Goal: Task Accomplishment & Management: Complete application form

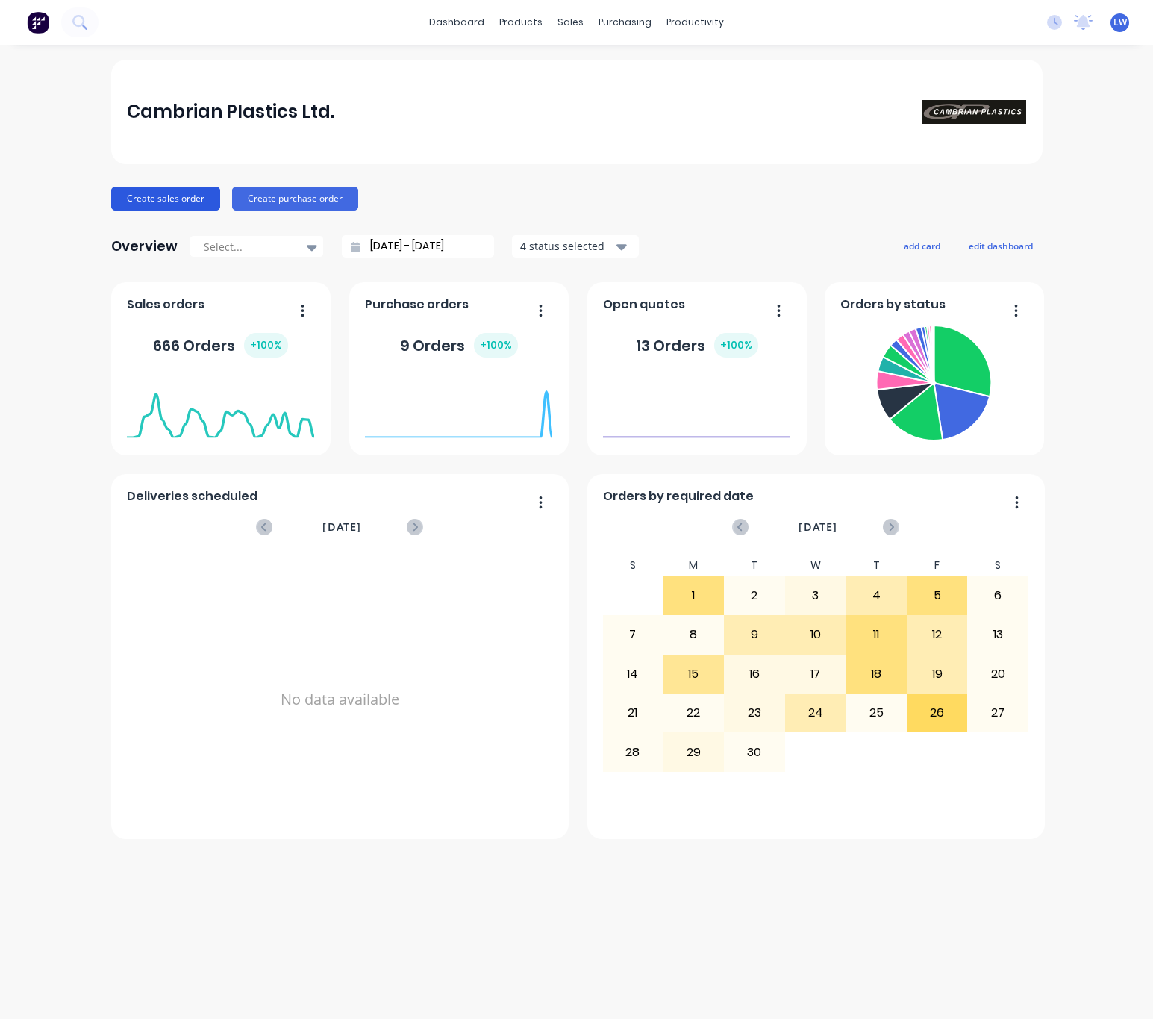
click at [163, 199] on button "Create sales order" at bounding box center [165, 199] width 109 height 24
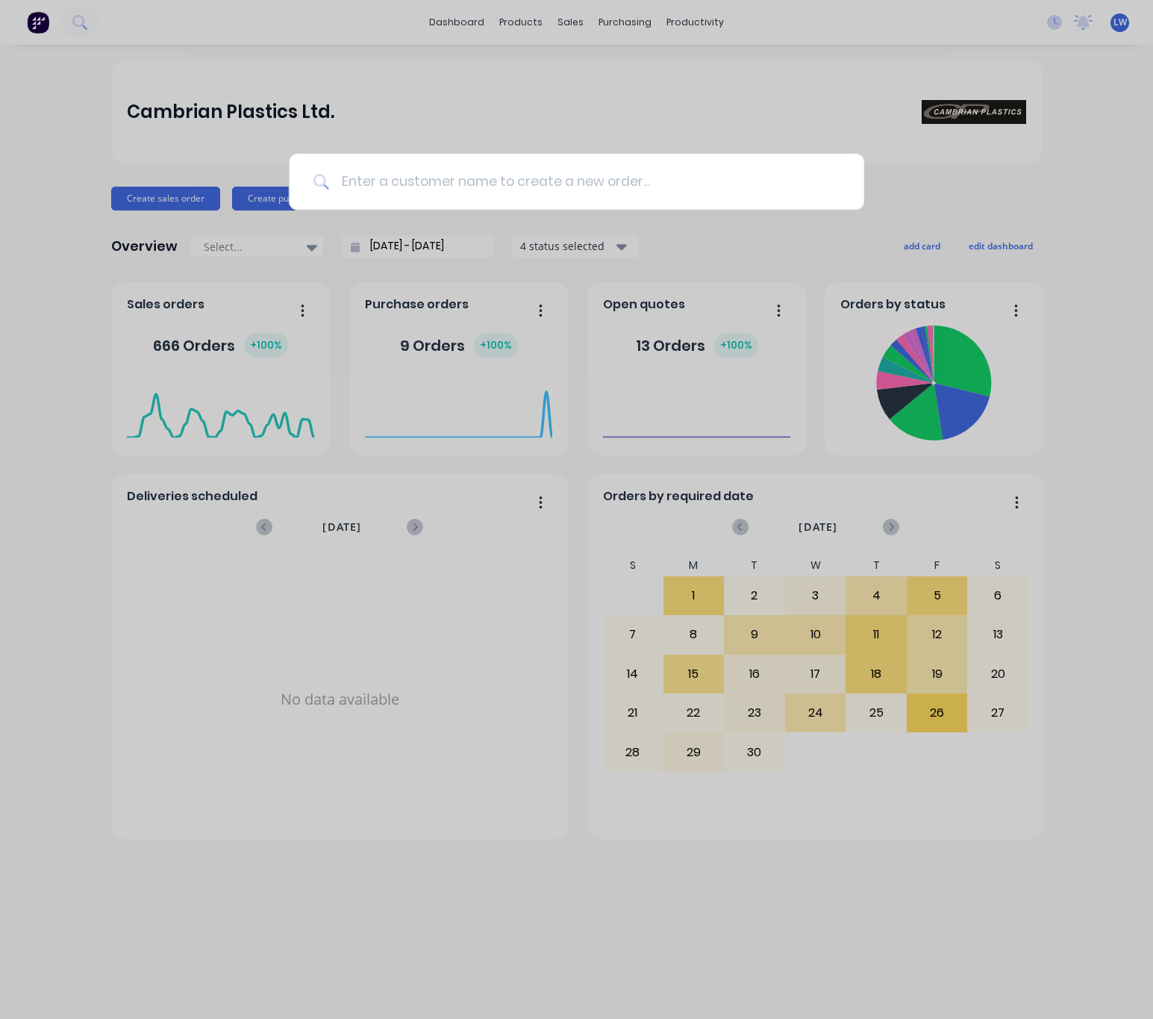
click at [410, 184] on input at bounding box center [584, 182] width 511 height 56
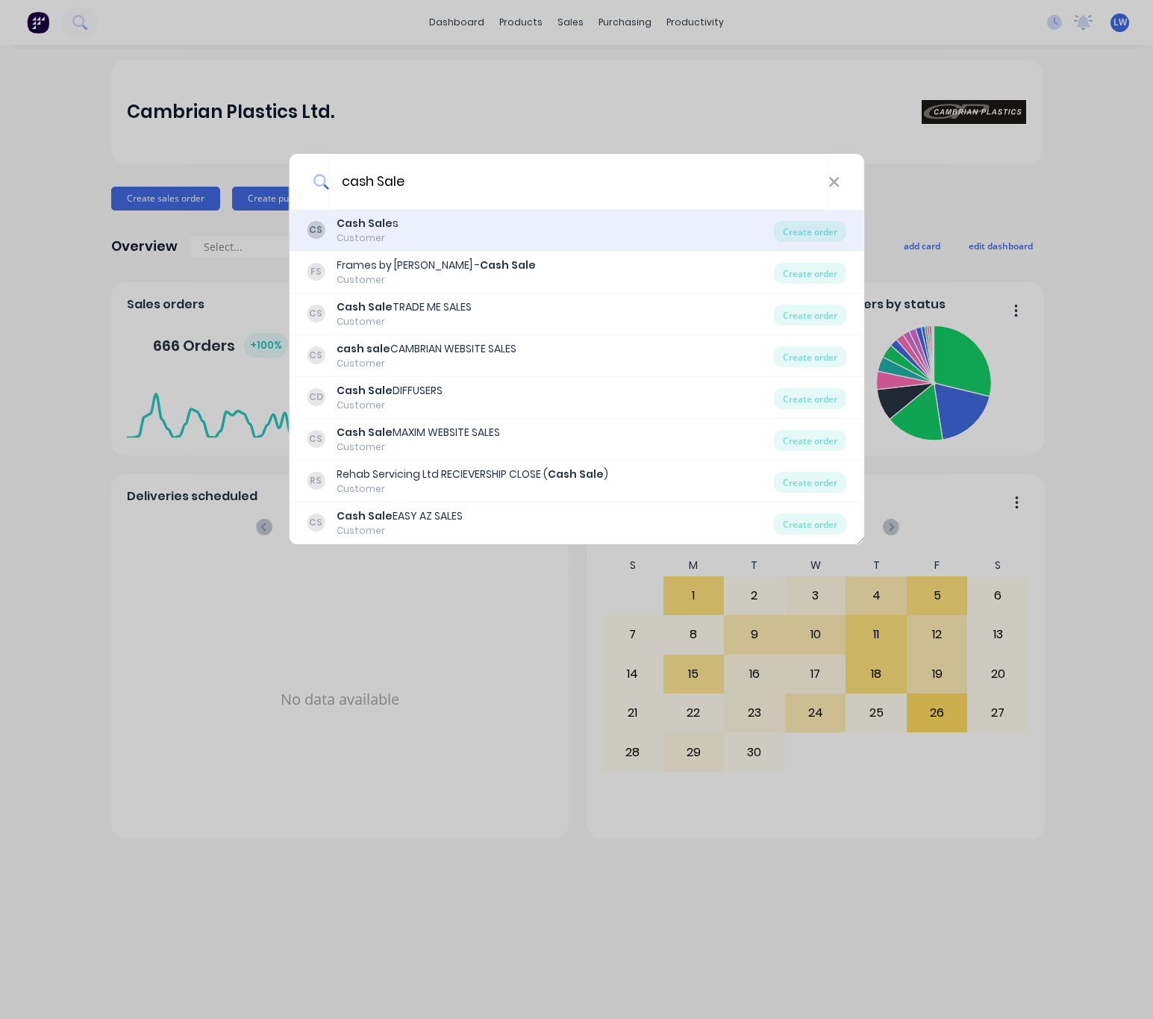
type input "cash Sale"
click at [390, 224] on div "Cash Sale s" at bounding box center [368, 224] width 62 height 16
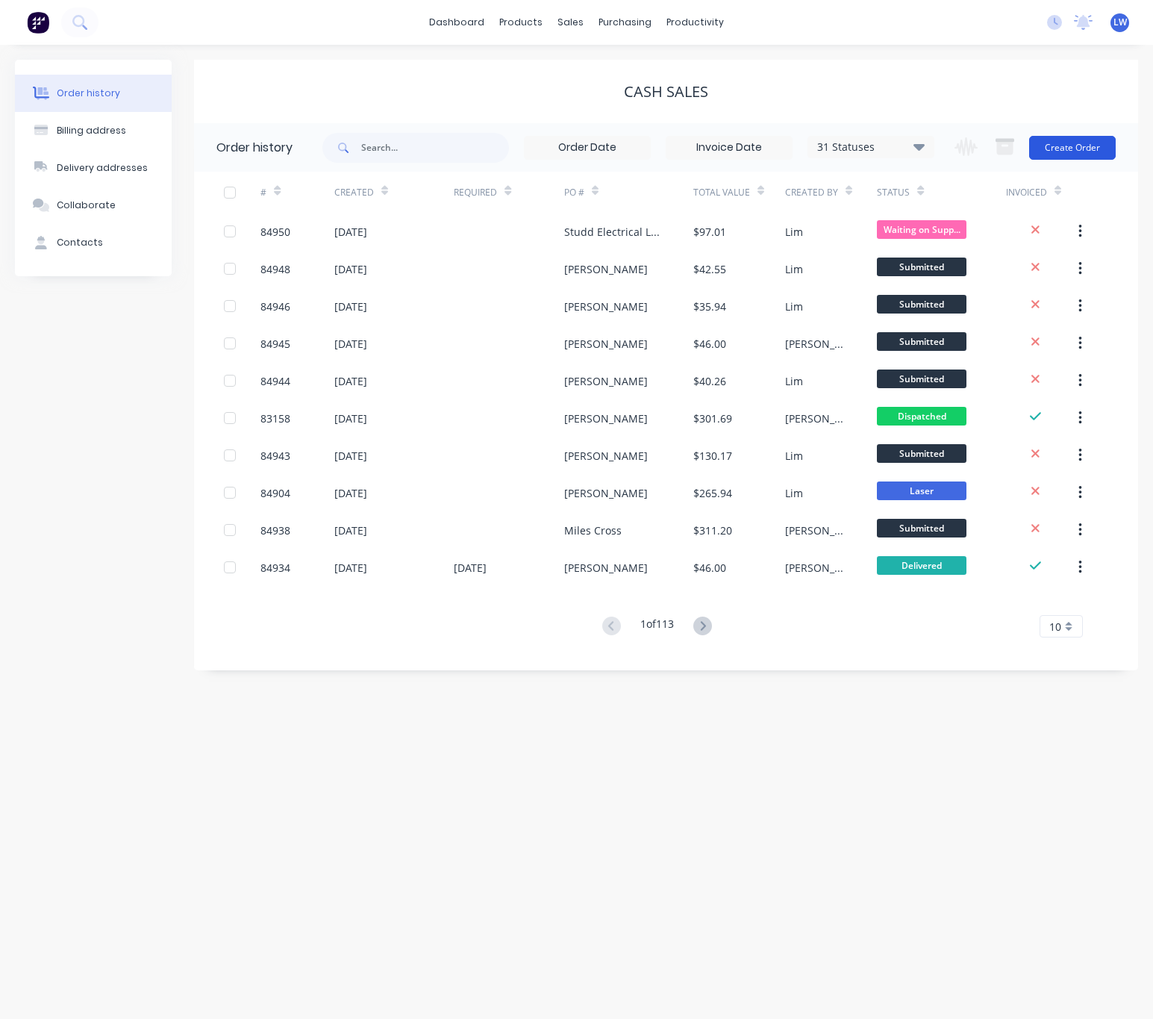
click at [1048, 152] on button "Create Order" at bounding box center [1072, 148] width 87 height 24
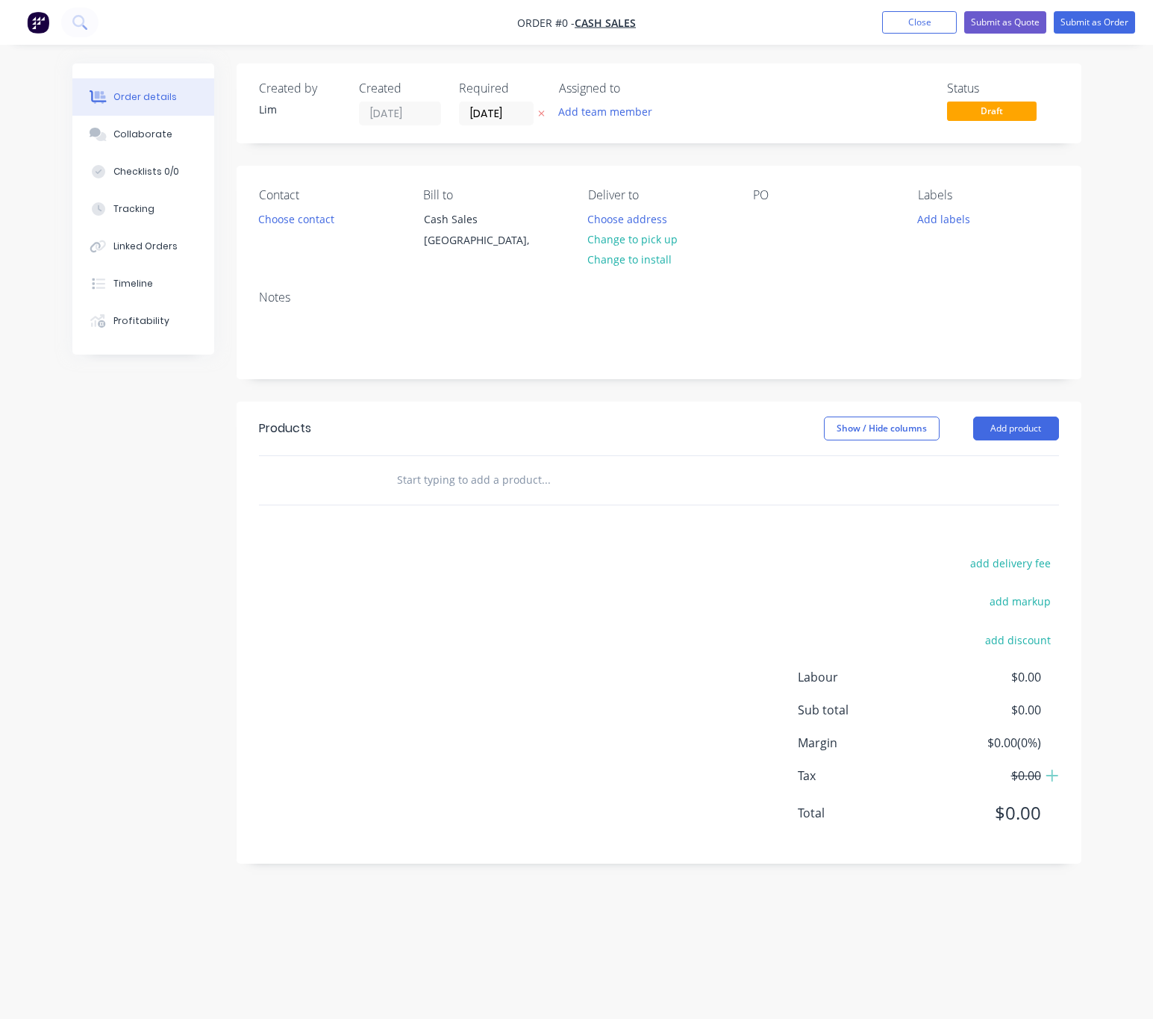
click at [538, 113] on icon "button" at bounding box center [541, 113] width 7 height 9
click at [310, 224] on button "Choose contact" at bounding box center [296, 218] width 92 height 20
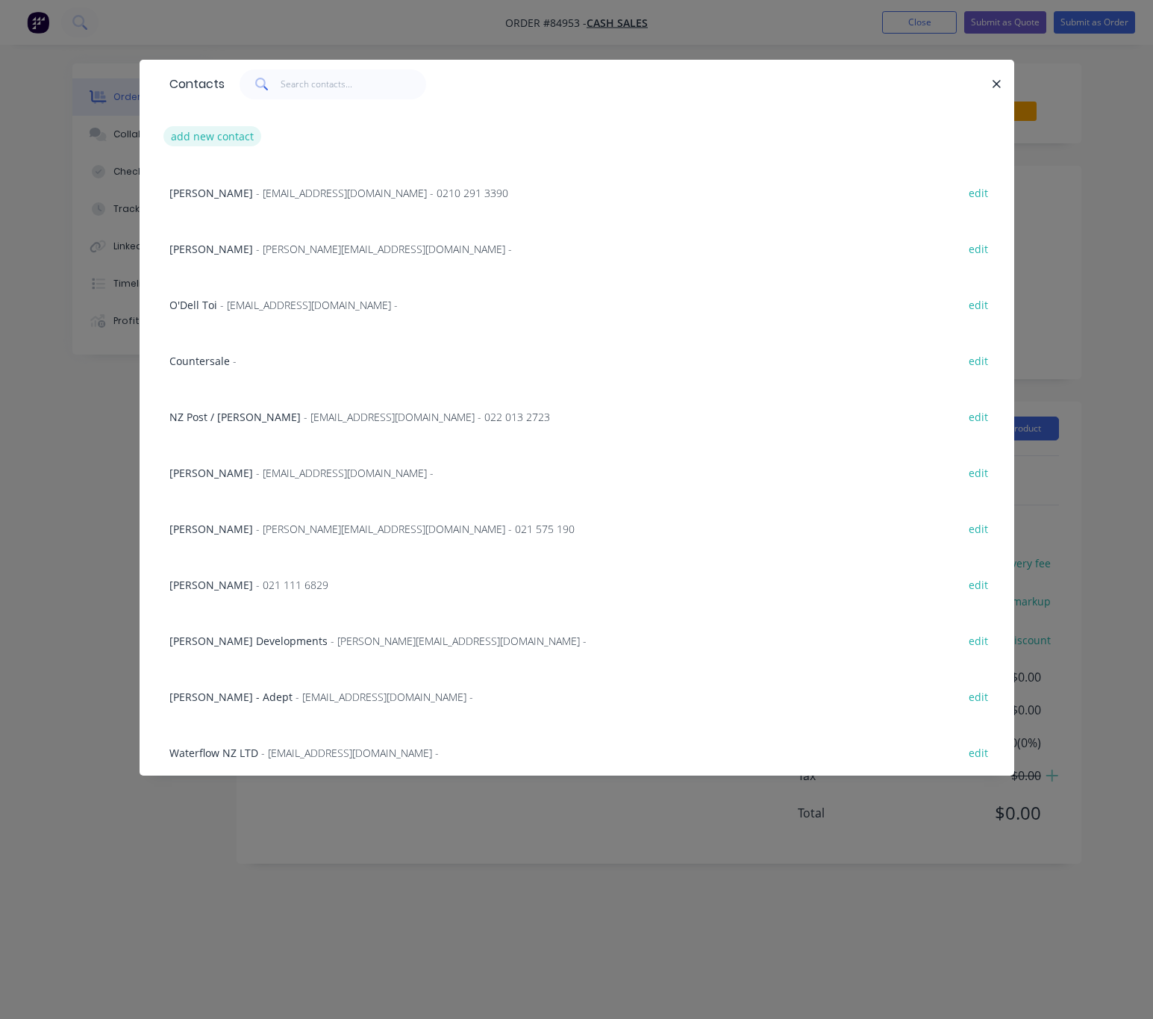
click at [229, 142] on button "add new contact" at bounding box center [212, 136] width 99 height 20
select select "NZ"
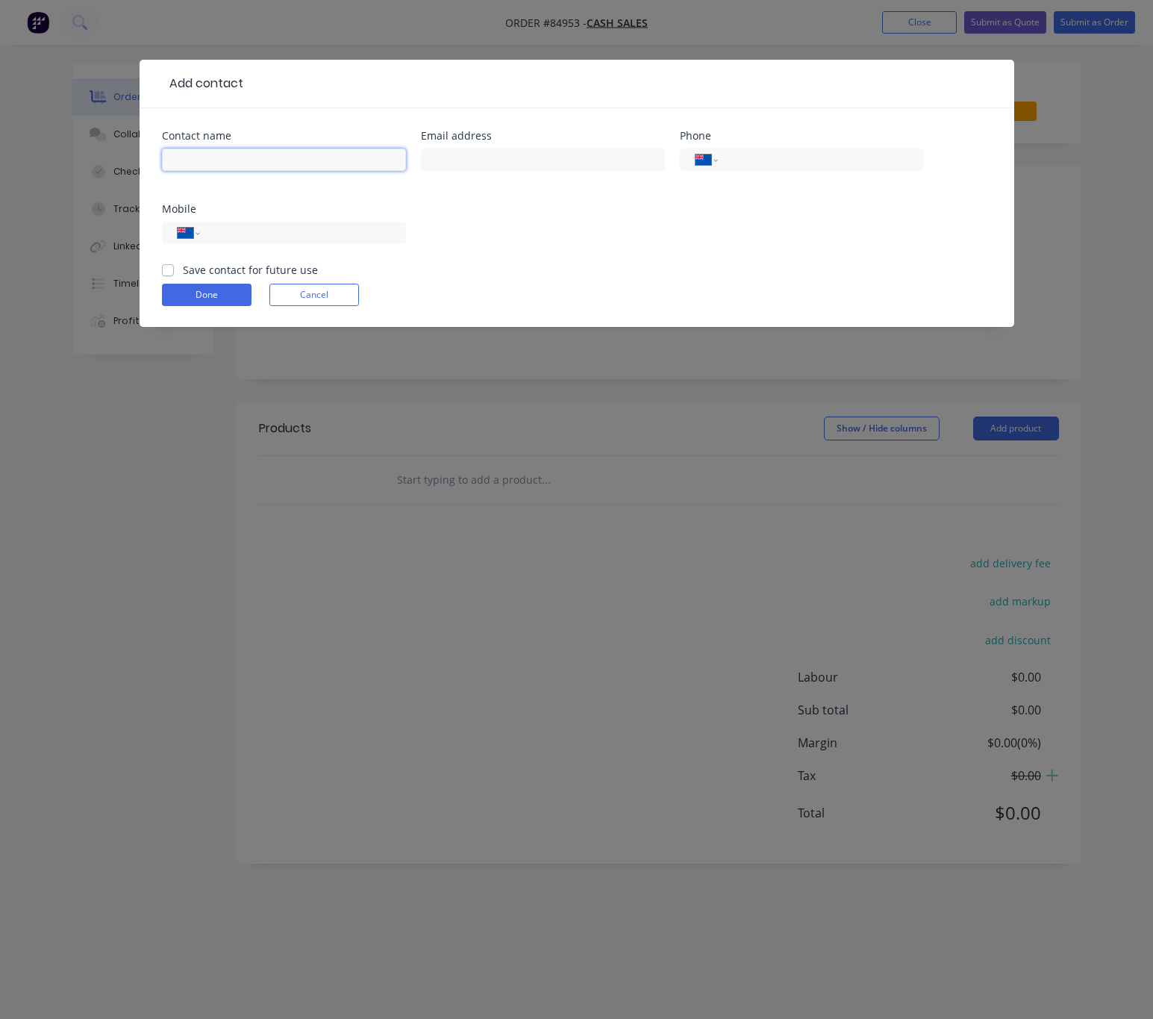
click at [240, 163] on input "text" at bounding box center [284, 160] width 244 height 22
paste input "[PERSON_NAME]<[EMAIL_ADDRESS][DOMAIN_NAME]>"
drag, startPoint x: 381, startPoint y: 163, endPoint x: 229, endPoint y: 168, distance: 151.6
click at [229, 168] on input "[PERSON_NAME]<[EMAIL_ADDRESS][DOMAIN_NAME]>" at bounding box center [284, 160] width 244 height 22
type input "[PERSON_NAME]"
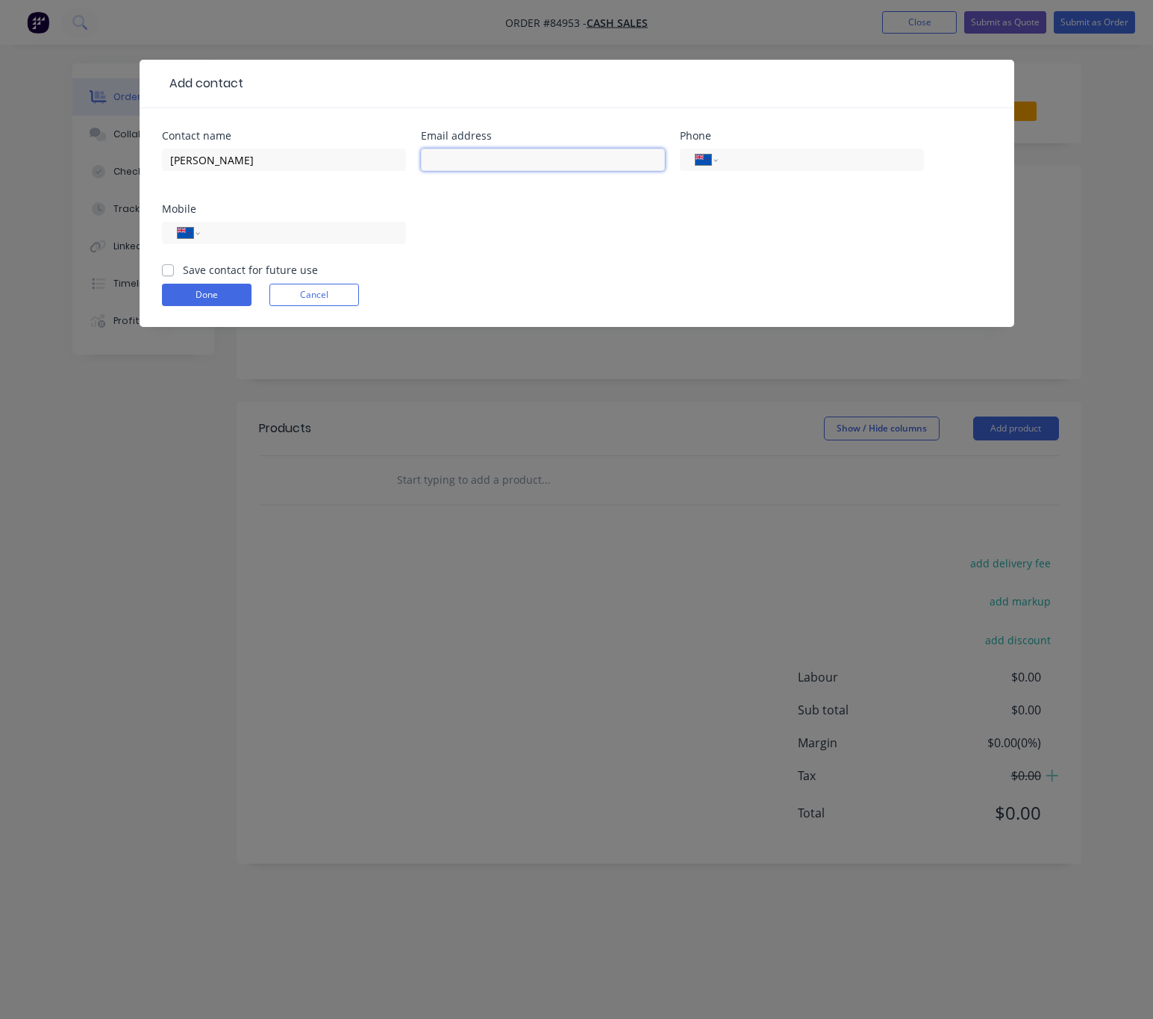
click at [477, 162] on input "text" at bounding box center [543, 160] width 244 height 22
paste input "<[EMAIL_ADDRESS][DOMAIN_NAME]>"
click at [431, 160] on input "<[EMAIL_ADDRESS][DOMAIN_NAME]>" at bounding box center [543, 160] width 244 height 22
click at [587, 163] on input "[EMAIL_ADDRESS][DOMAIN_NAME]>" at bounding box center [543, 160] width 244 height 22
type input "[EMAIL_ADDRESS][DOMAIN_NAME]"
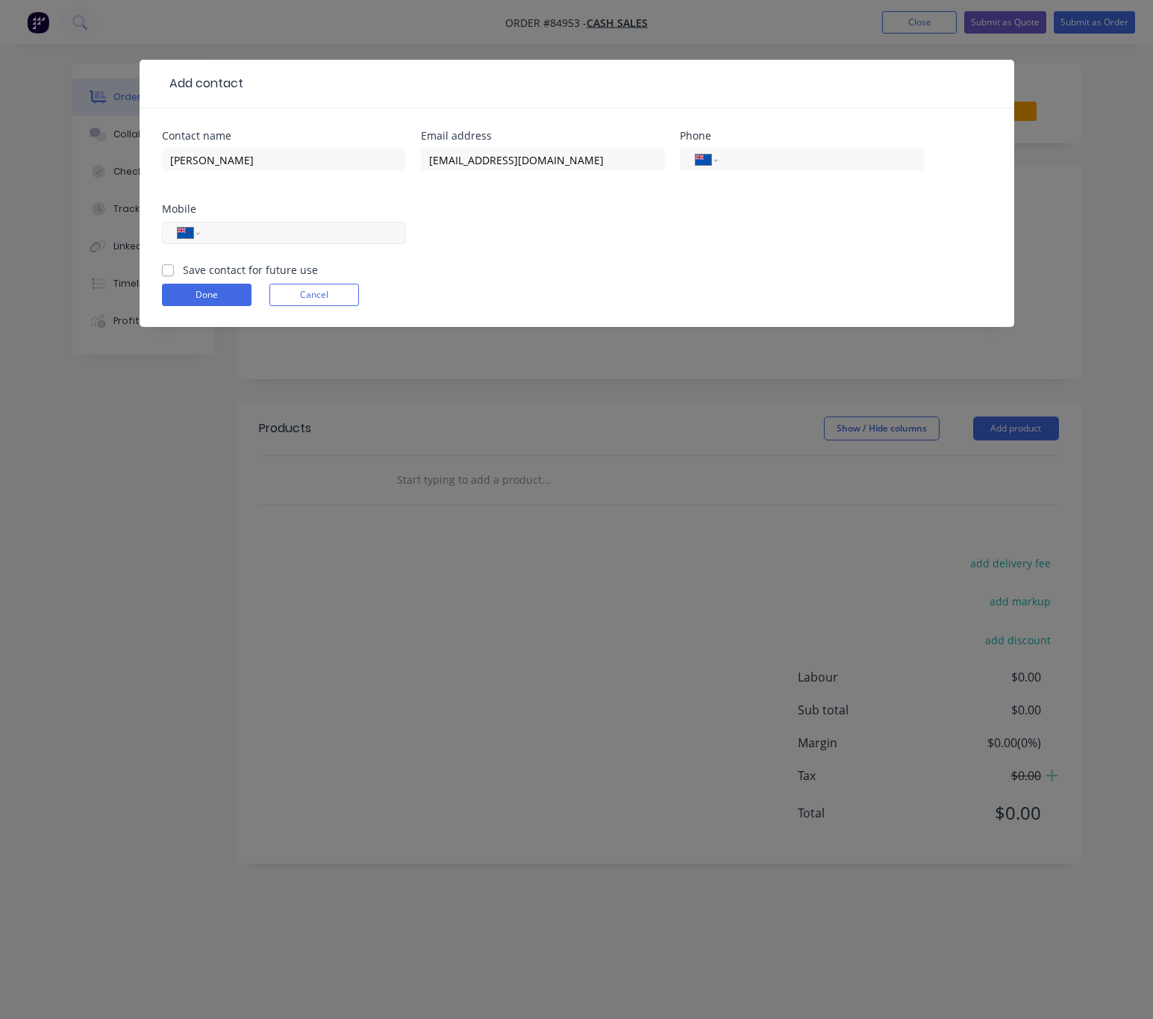
click at [283, 240] on input "tel" at bounding box center [299, 233] width 179 height 17
paste input "0210 294 7643"
type input "0210 294 7643"
click at [183, 269] on label "Save contact for future use" at bounding box center [250, 270] width 135 height 16
click at [166, 269] on input "Save contact for future use" at bounding box center [168, 269] width 12 height 14
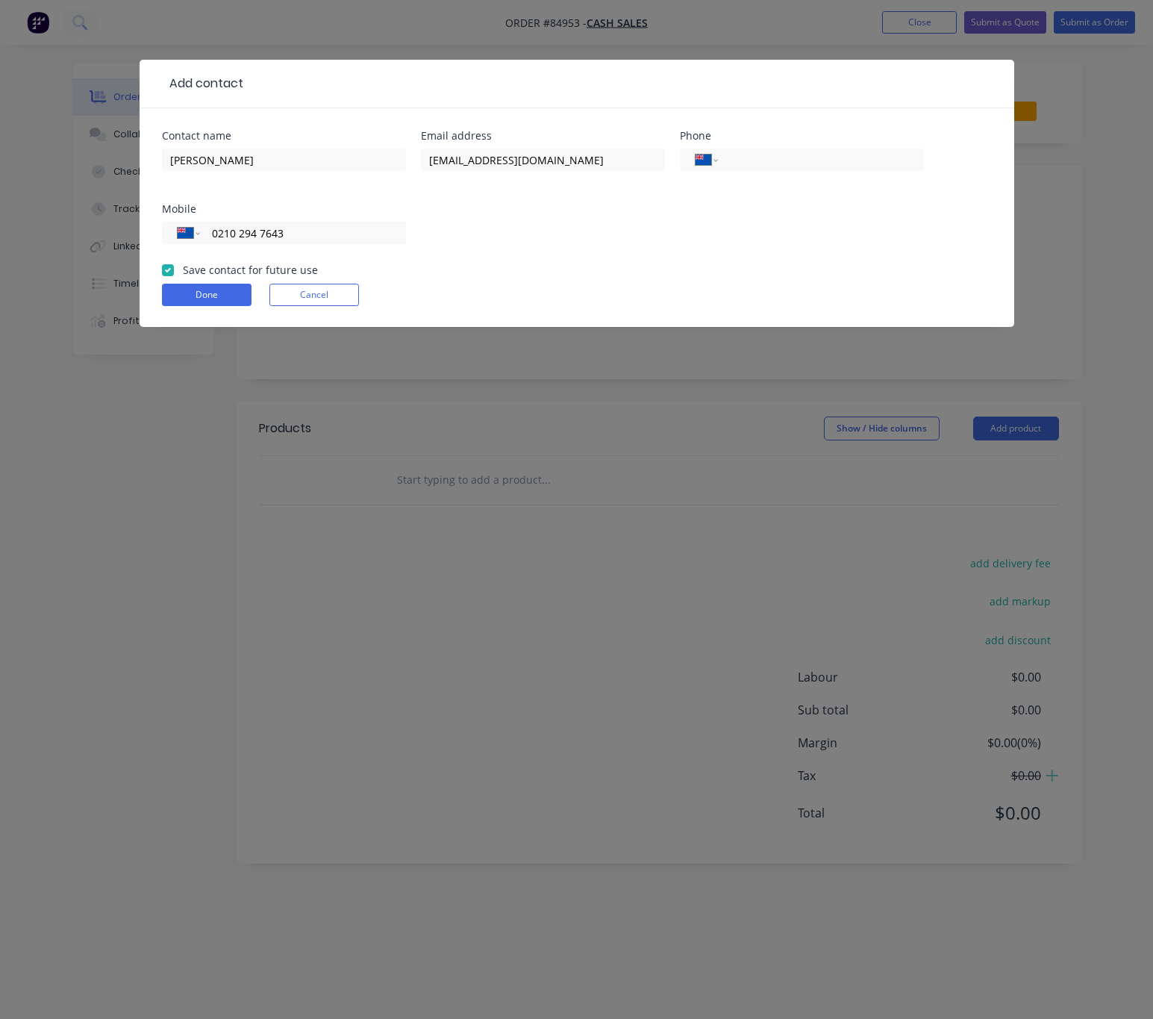
checkbox input "true"
click at [193, 291] on button "Done" at bounding box center [207, 295] width 90 height 22
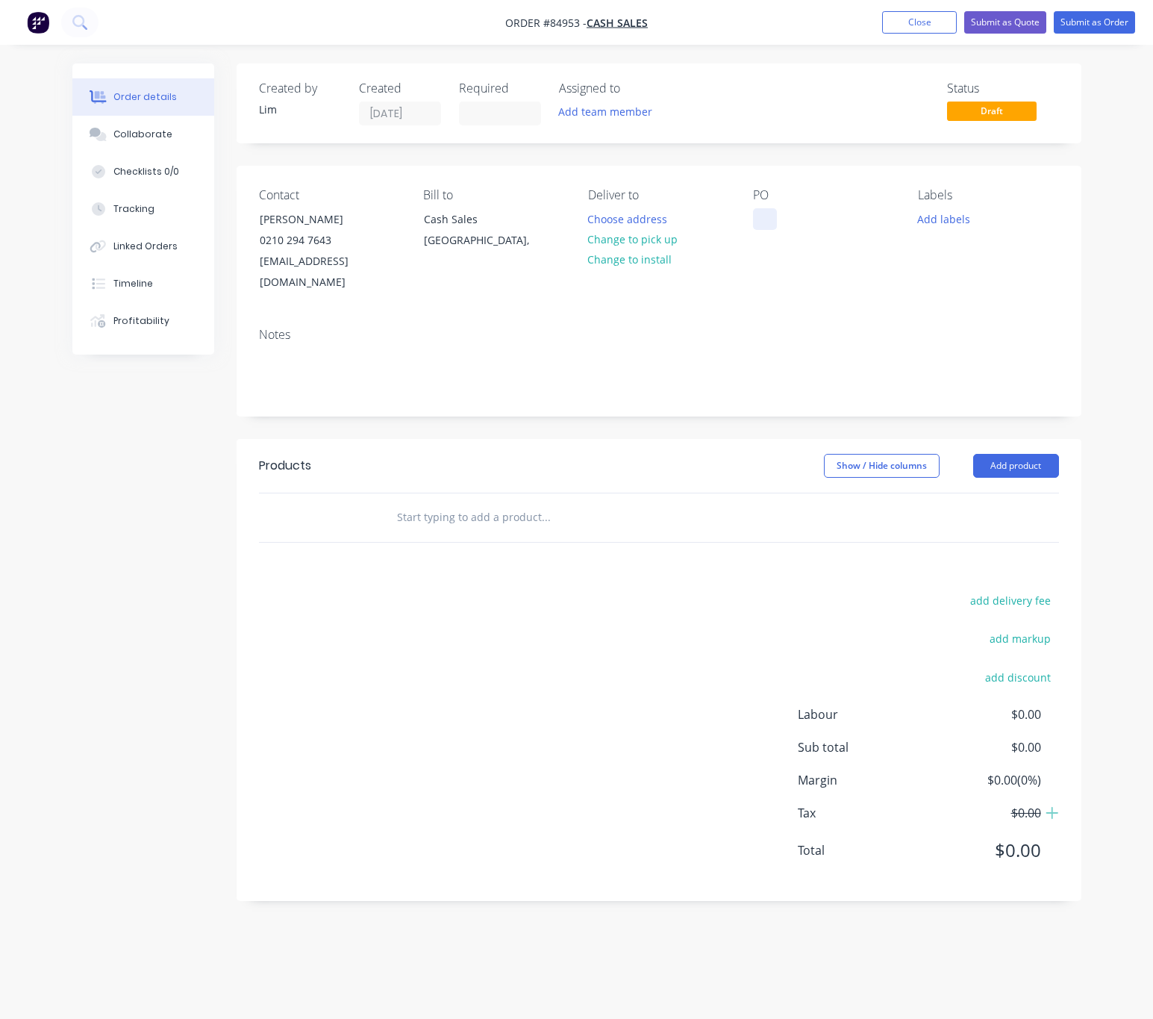
click at [768, 222] on div at bounding box center [765, 219] width 24 height 22
click at [663, 245] on button "Change to pick up" at bounding box center [633, 239] width 106 height 20
click at [961, 213] on button "Add labels" at bounding box center [944, 218] width 69 height 20
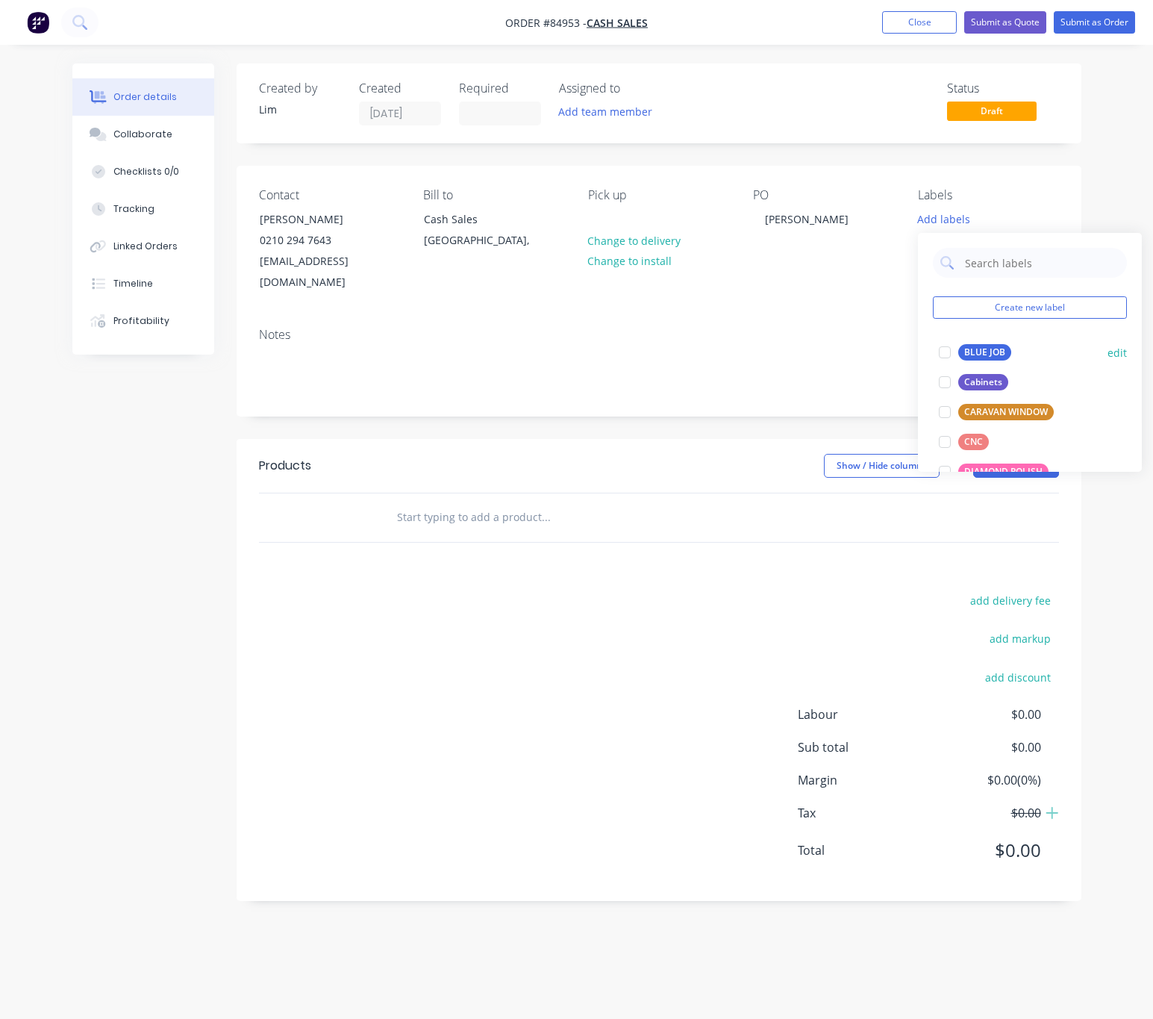
click at [988, 350] on div "BLUE JOB" at bounding box center [984, 352] width 53 height 16
click at [703, 454] on div "Show / Hide columns Add product" at bounding box center [743, 466] width 630 height 24
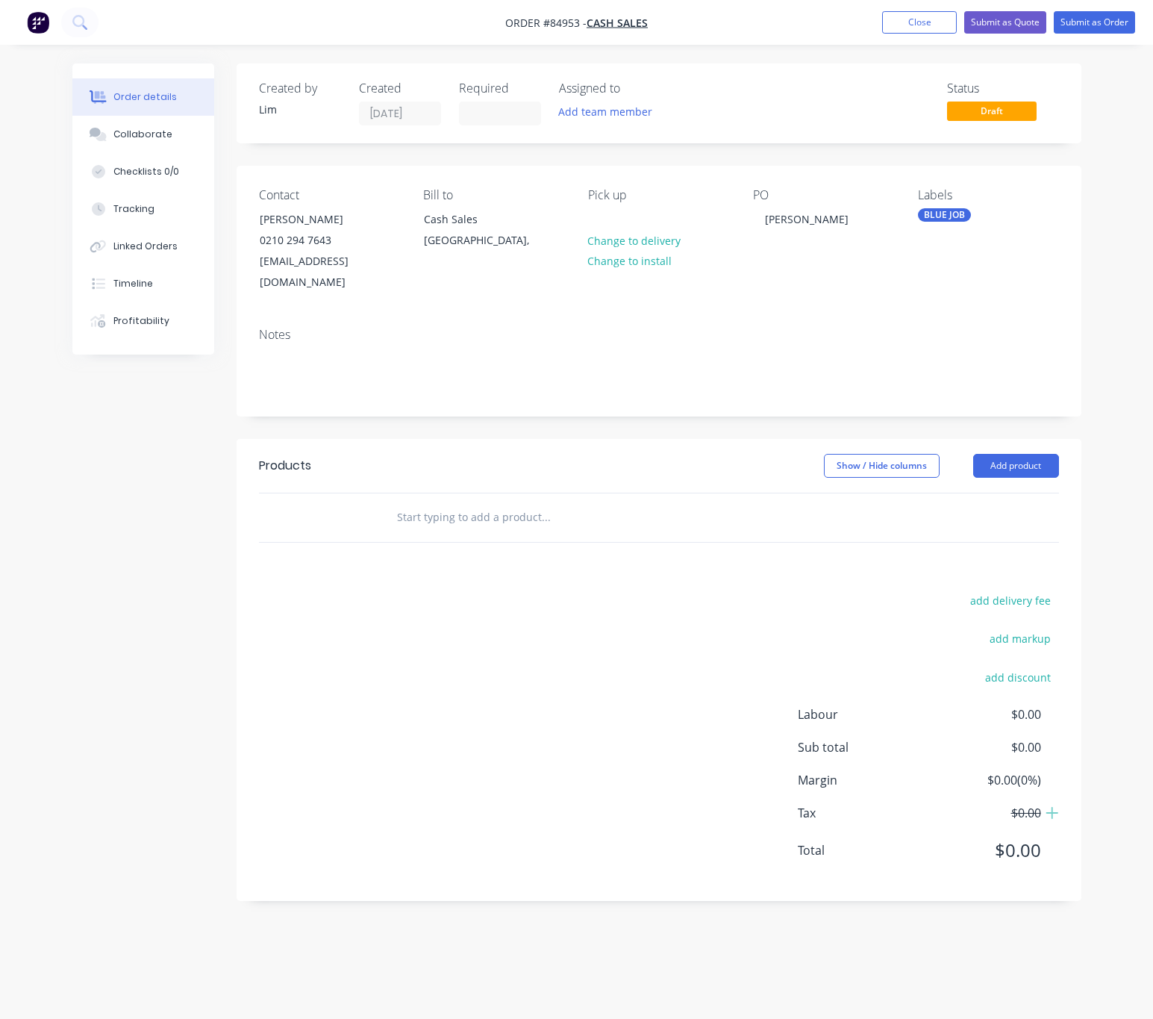
click at [466, 502] on input "text" at bounding box center [545, 517] width 299 height 30
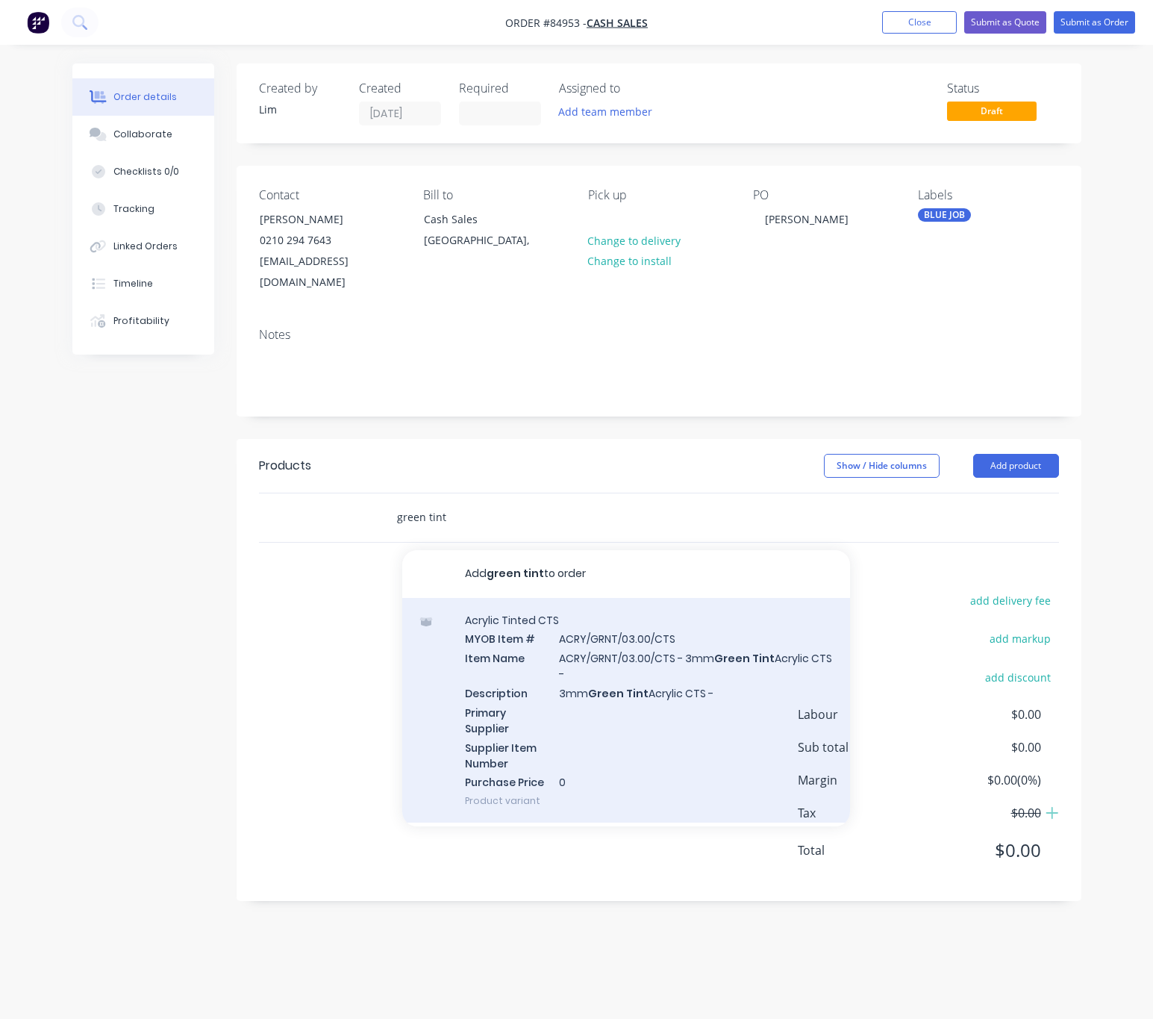
type input "green tint"
click at [722, 687] on div "Acrylic Tinted CTS MYOB Item # ACRY/GRNT/03.00/CTS Item Name ACRY/GRNT/03.00/CT…" at bounding box center [626, 710] width 448 height 225
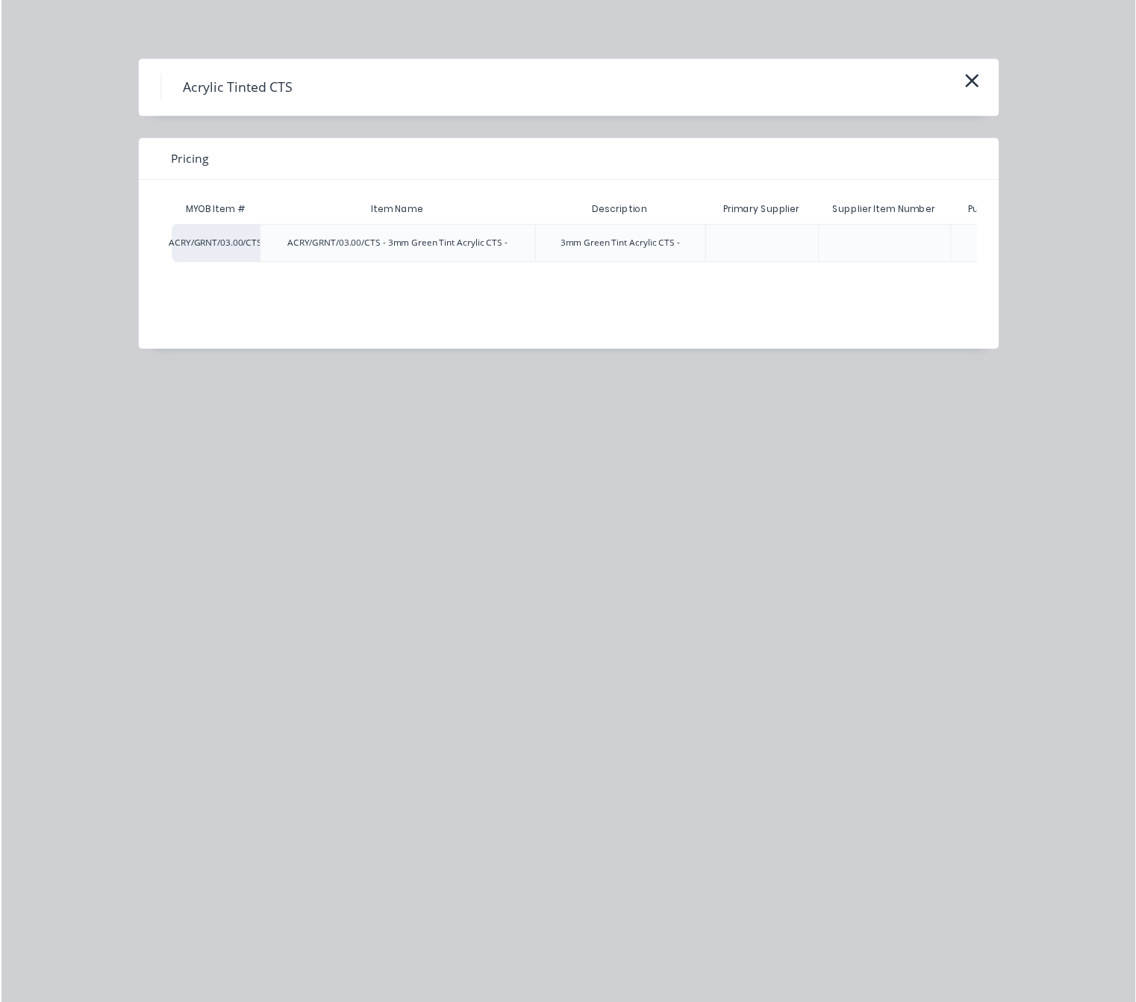
scroll to position [0, 154]
click at [977, 249] on div "$0.00" at bounding box center [953, 246] width 75 height 37
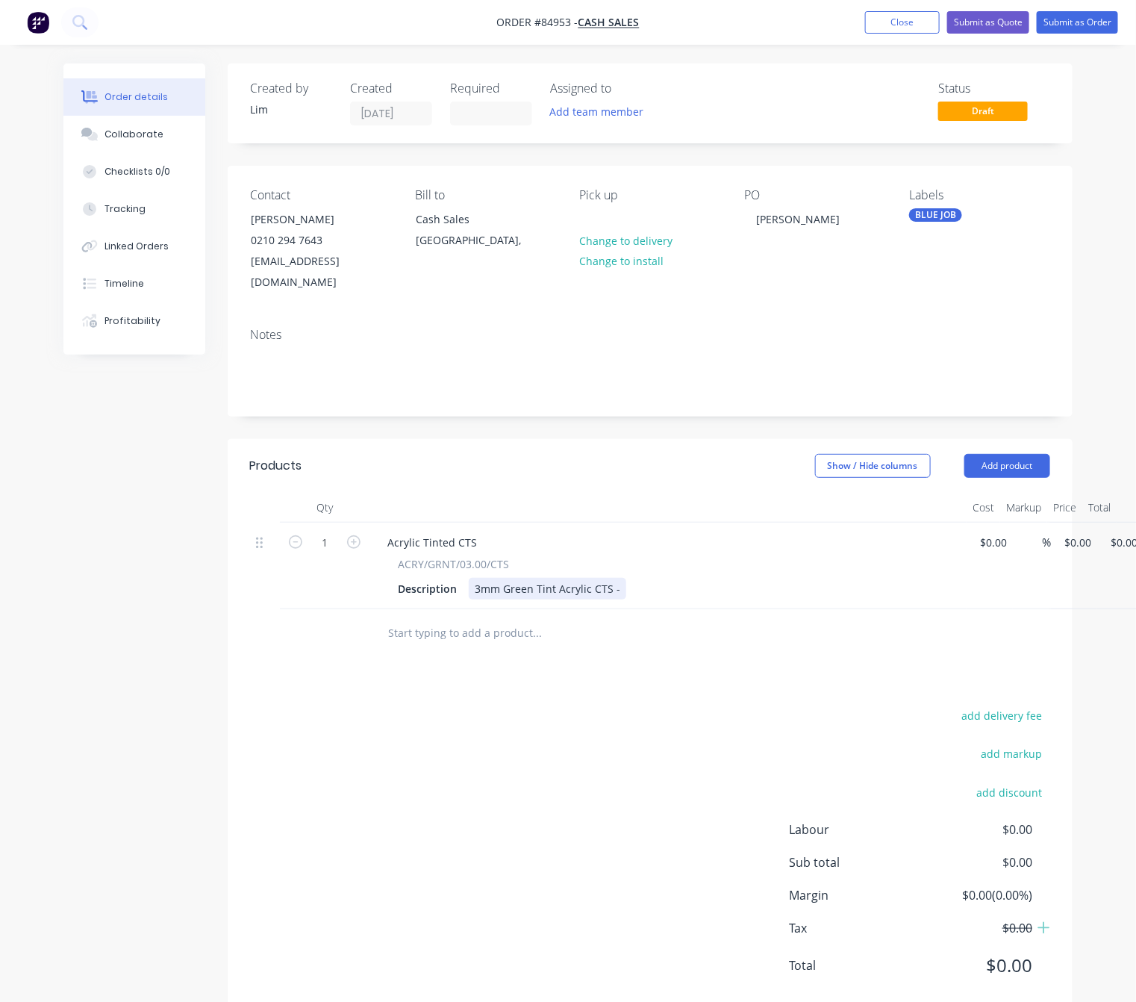
click at [619, 578] on div "3mm Green Tint Acrylic CTS -" at bounding box center [547, 589] width 157 height 22
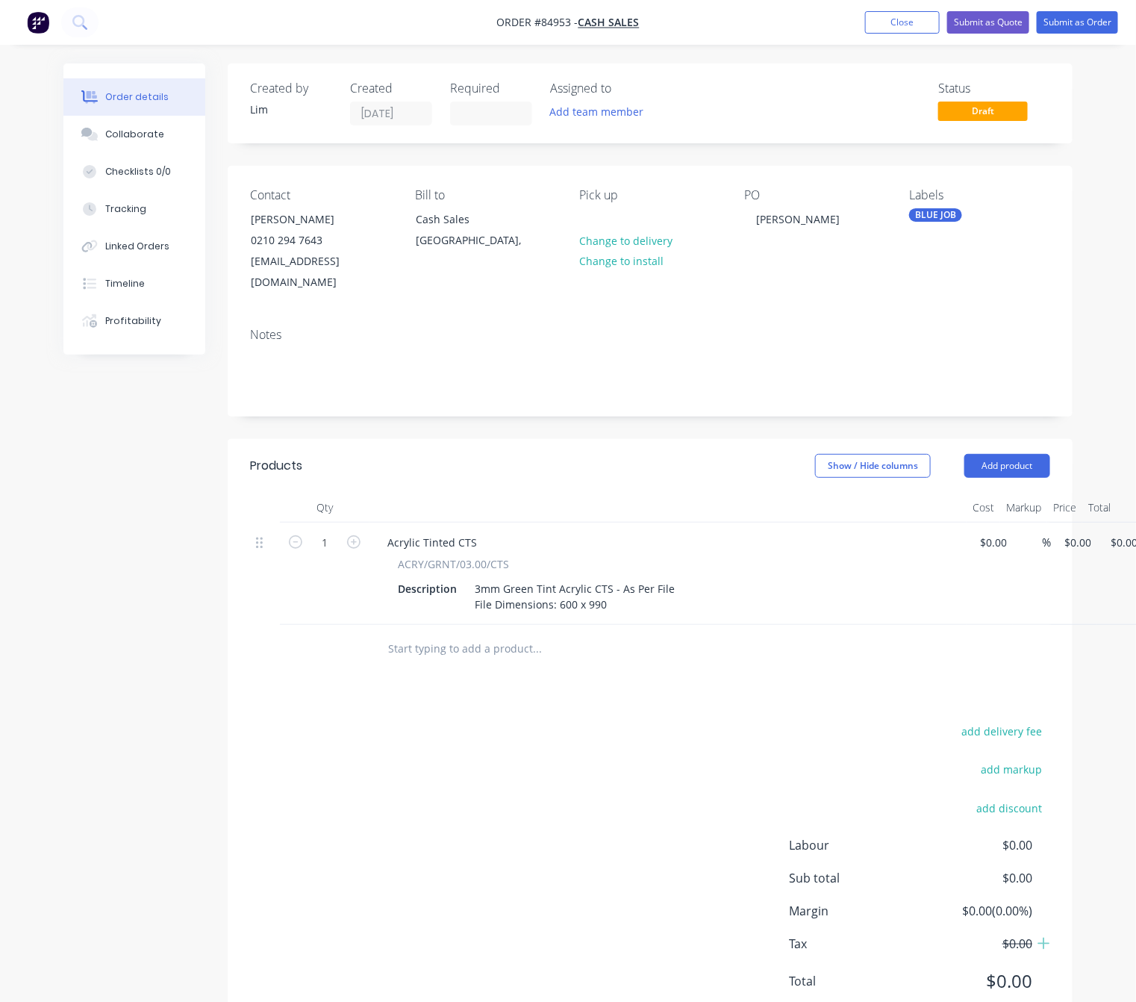
click at [495, 797] on div "add delivery fee add markup add discount Labour $0.00 Sub total $0.00 Margin $0…" at bounding box center [650, 865] width 800 height 288
click at [1050, 527] on div "1 Acrylic Tinted CTS ACRY/GRNT/03.00/CTS Description 3mm Green Tint Acrylic CTS…" at bounding box center [650, 573] width 800 height 102
type input "$0.00"
click at [605, 593] on div "3mm Green Tint Acrylic CTS - As Per File File Dimensions: 600 x 990" at bounding box center [575, 596] width 212 height 37
click at [639, 592] on div "3mm Green Tint Acrylic CTS - As Per File File Dimensions: 600 x 990" at bounding box center [575, 596] width 212 height 37
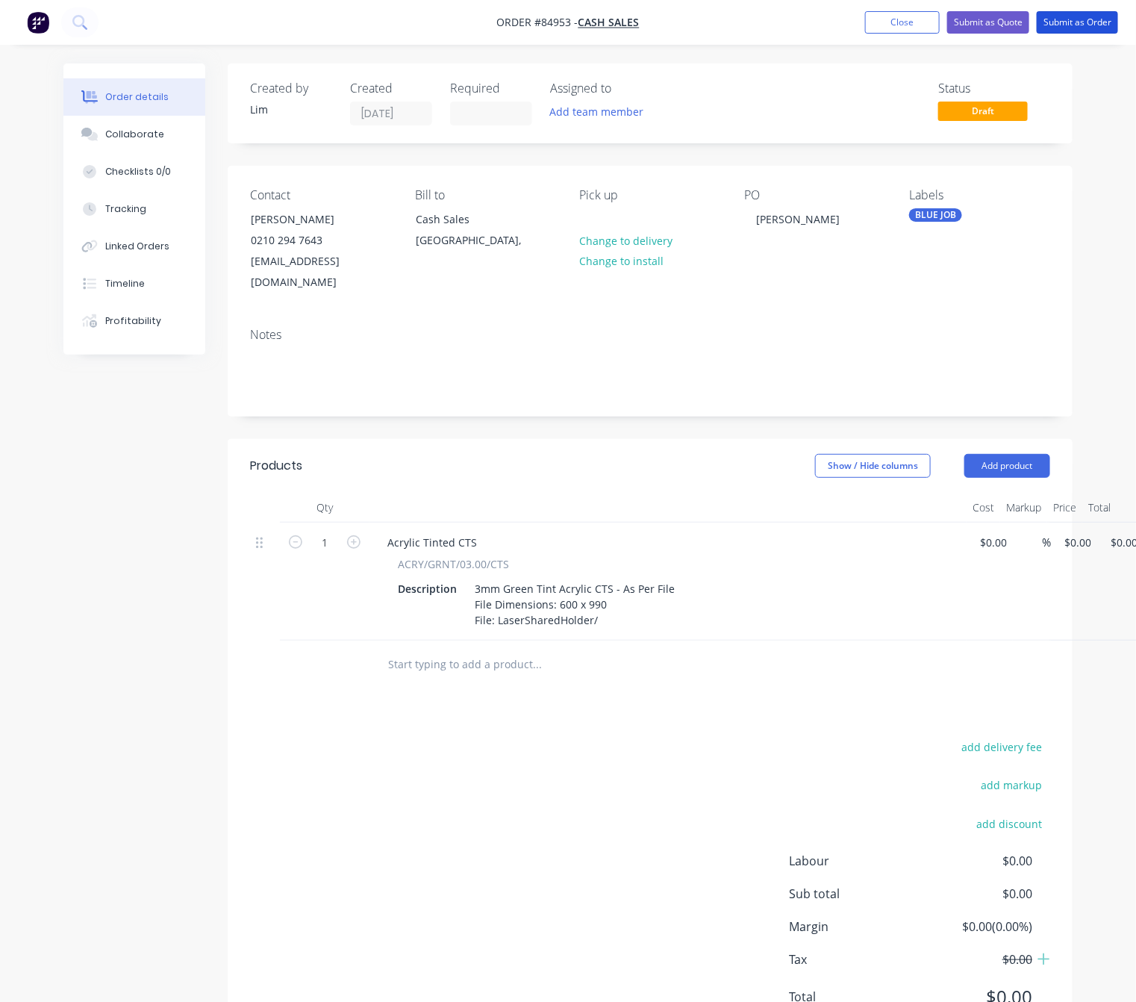
click at [1055, 9] on nav "Order #84953 - Cash Sales Add product Close Submit as Quote Submit as Order" at bounding box center [568, 22] width 1136 height 45
click at [1096, 21] on button "Submit as Order" at bounding box center [1077, 22] width 81 height 22
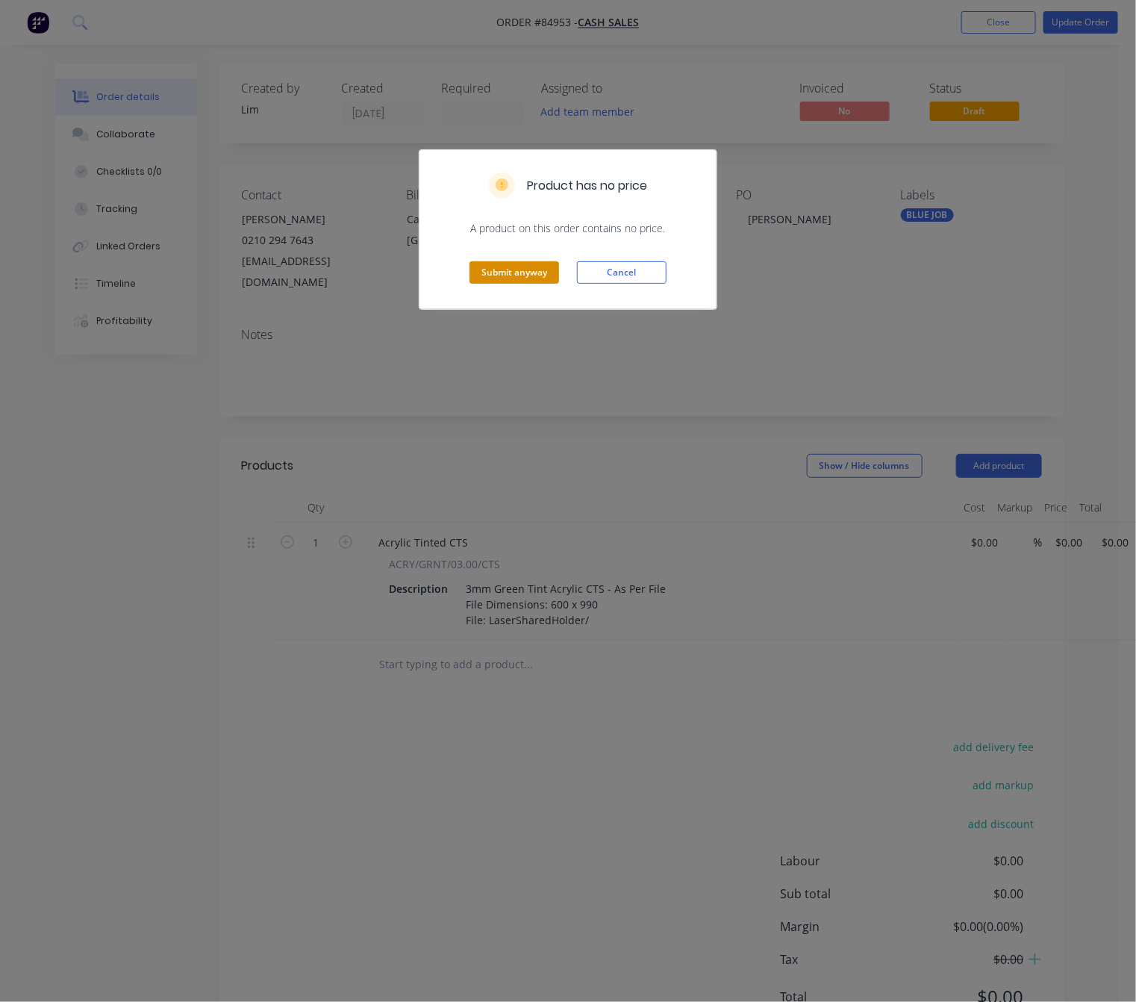
click at [516, 278] on button "Submit anyway" at bounding box center [514, 272] width 90 height 22
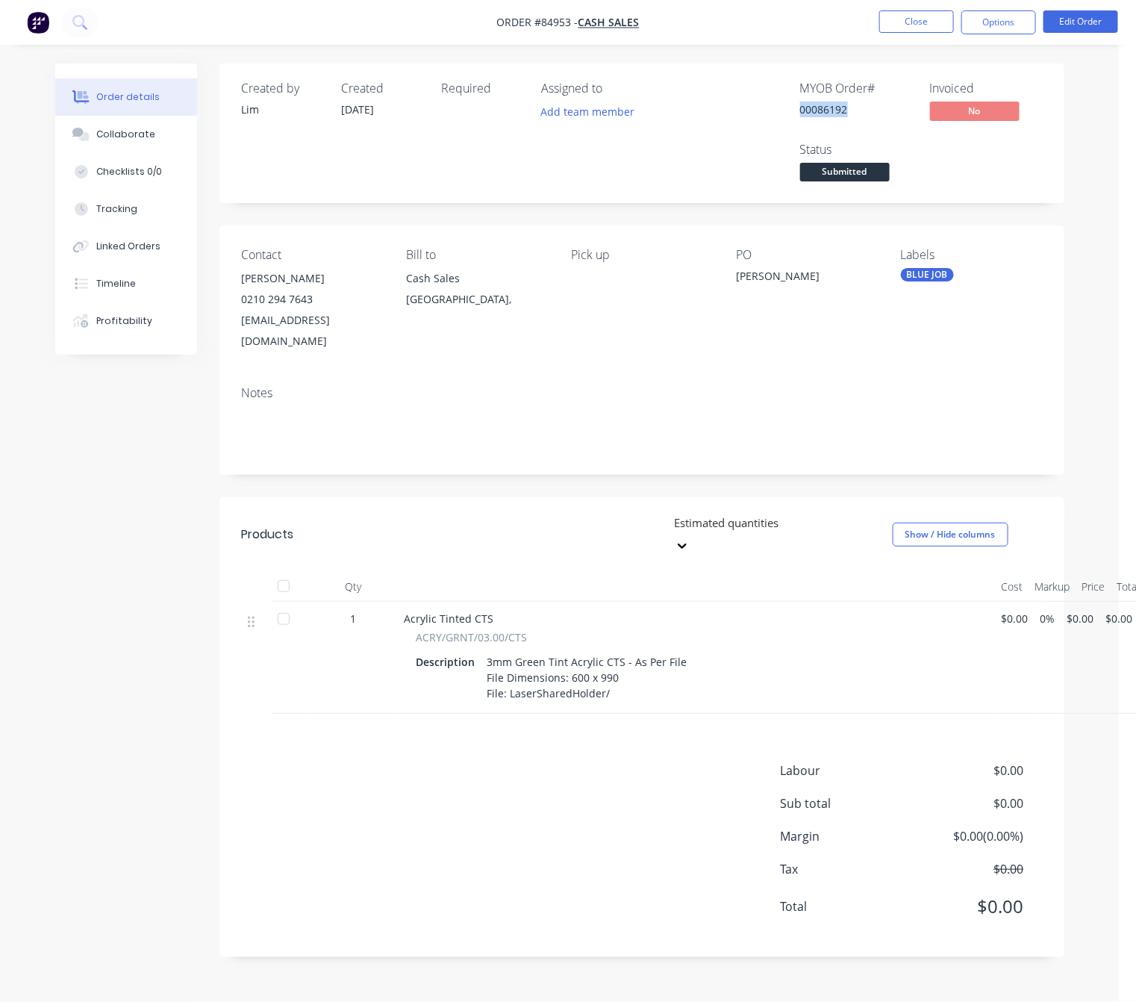
drag, startPoint x: 849, startPoint y: 108, endPoint x: 802, endPoint y: 110, distance: 46.3
click at [791, 110] on div "MYOB Order # 00086192 Invoiced No Status Submitted" at bounding box center [866, 133] width 351 height 104
copy div "00086192"
click at [360, 808] on div "Labour $0.00 Sub total $0.00 Margin $0.00 ( 0.00 %) Tax $0.00 Total $0.00" at bounding box center [642, 847] width 800 height 173
click at [1075, 21] on button "Edit Order" at bounding box center [1080, 21] width 75 height 22
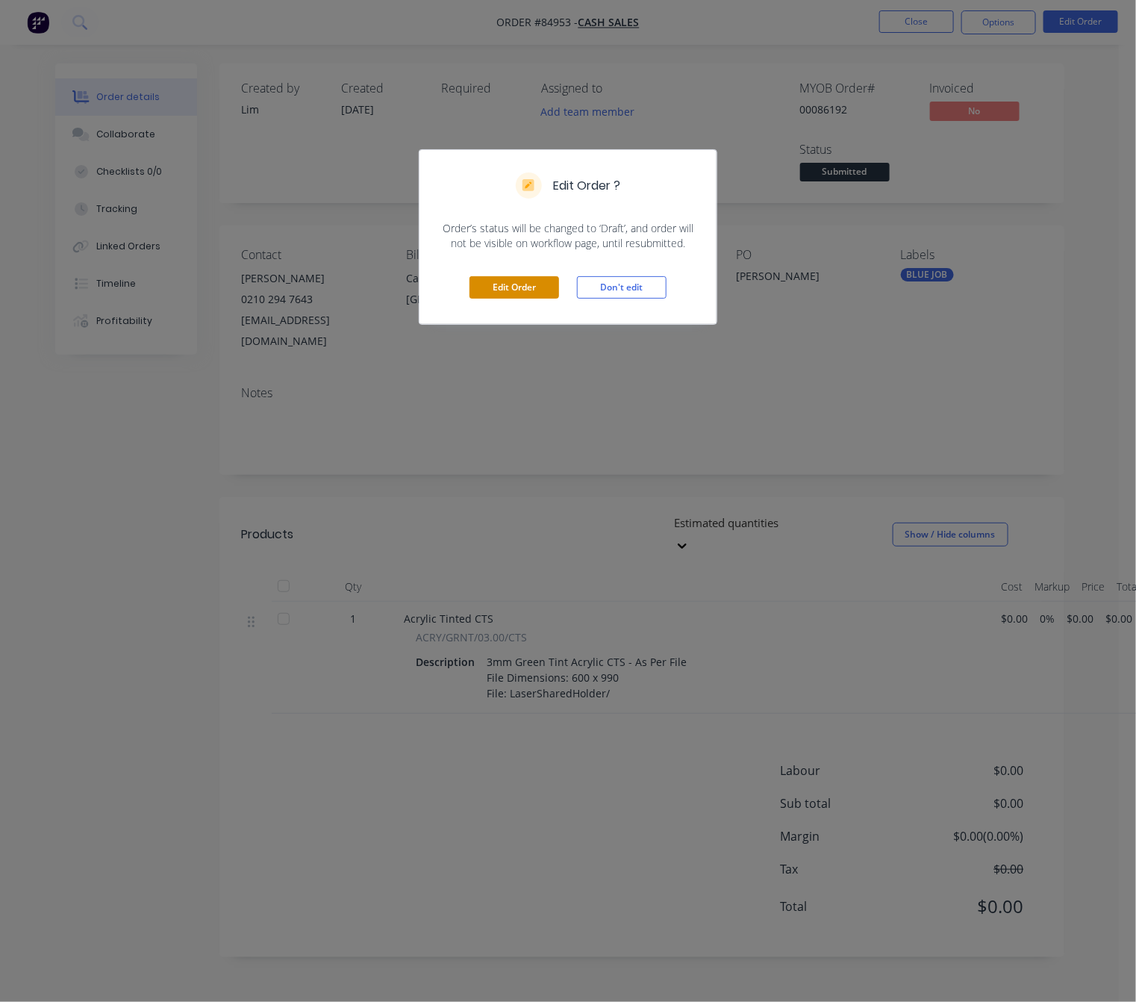
drag, startPoint x: 513, startPoint y: 275, endPoint x: 516, endPoint y: 291, distance: 16.0
click at [513, 276] on button "Edit Order" at bounding box center [514, 287] width 90 height 22
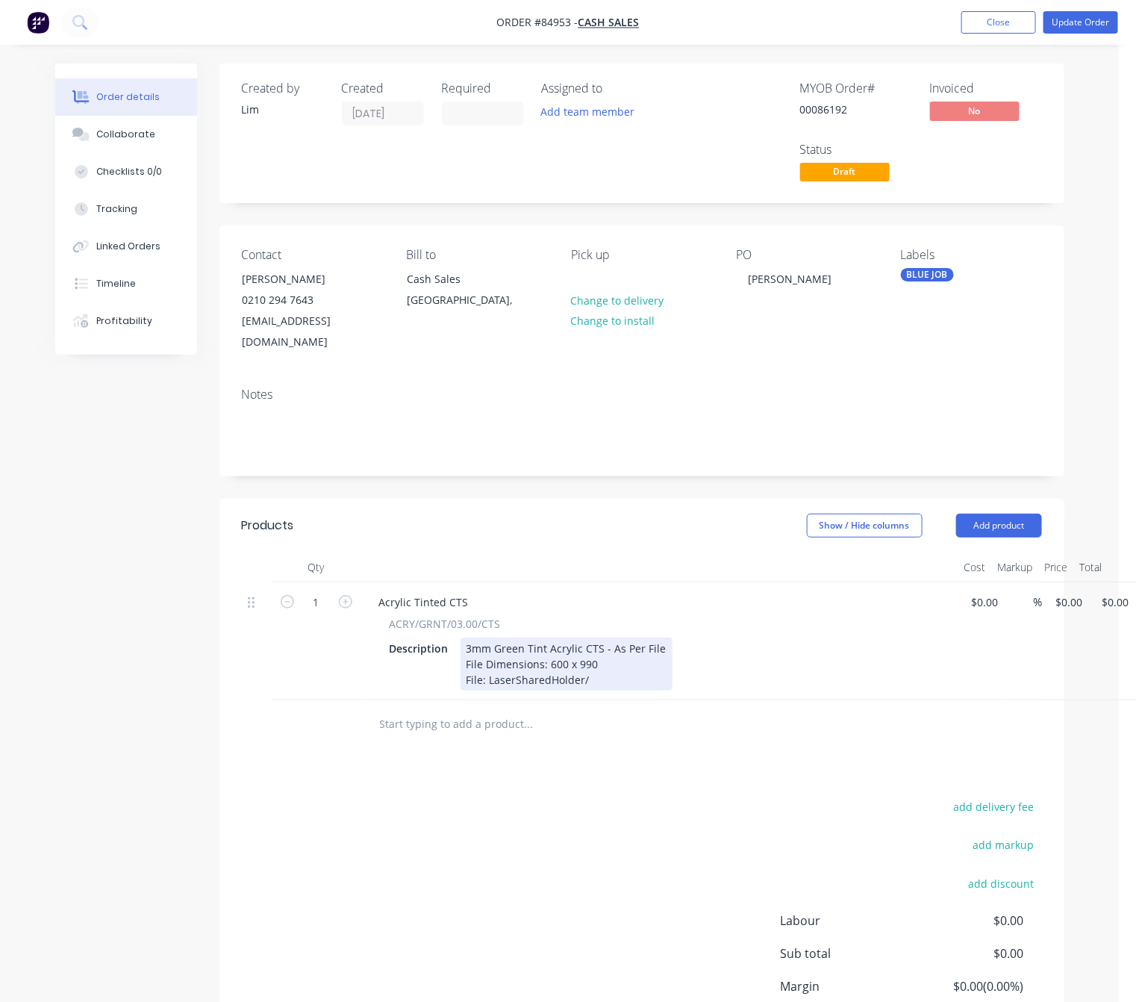
click at [596, 652] on div "3mm Green Tint Acrylic CTS - As Per File File Dimensions: 600 x 990 File: Laser…" at bounding box center [566, 663] width 212 height 53
click at [596, 658] on div "3mm Green Tint Acrylic CTS - As Per File File Dimensions: 600 x 990 File: Laser…" at bounding box center [566, 663] width 212 height 53
paste div
click at [619, 749] on div "Products Show / Hide columns Add product Qty Cost Markup Price Total 1 Acrylic …" at bounding box center [641, 803] width 845 height 608
click at [1067, 591] on input "0" at bounding box center [1072, 602] width 34 height 22
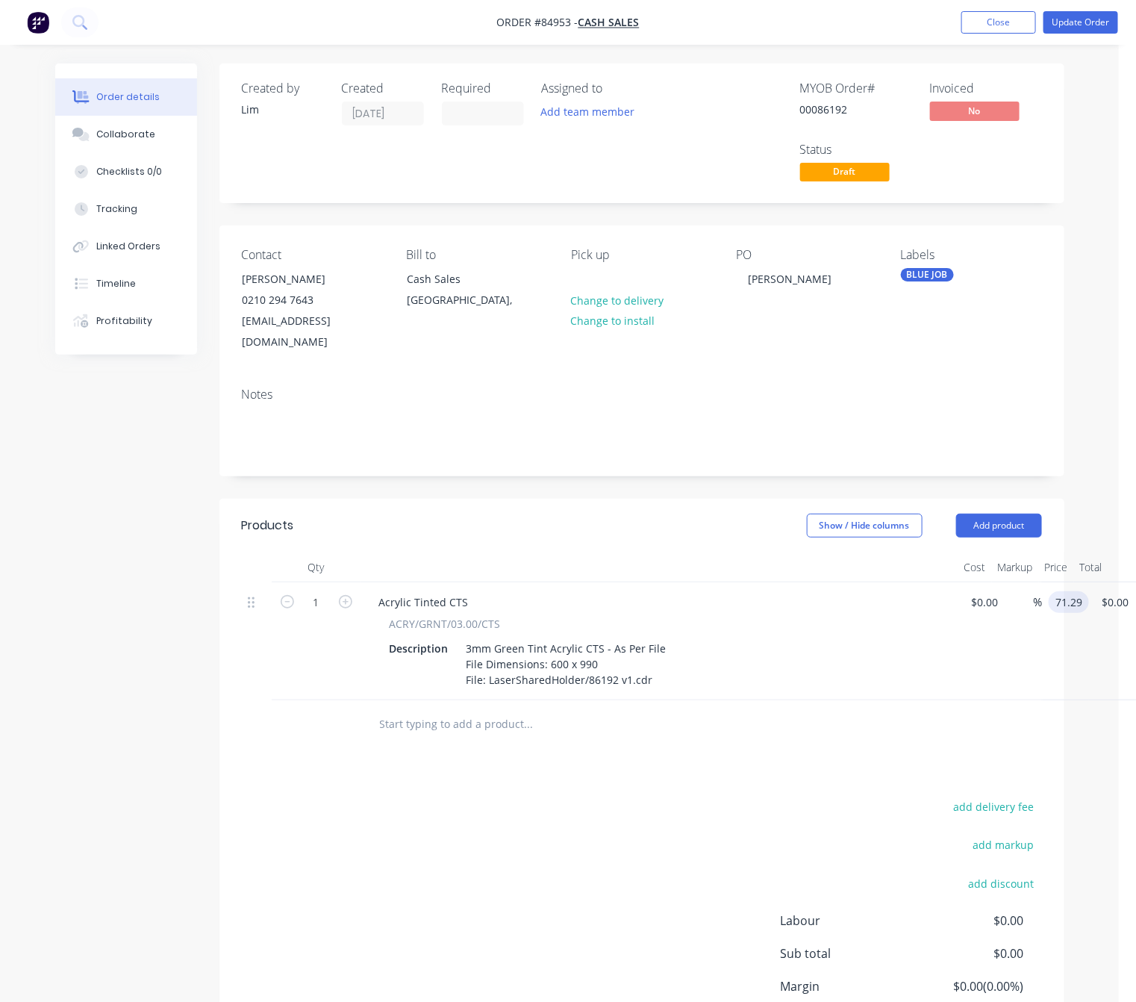
click at [611, 862] on div "add delivery fee add markup add discount Labour $0.00 Sub total $0.00 Margin $0…" at bounding box center [642, 940] width 800 height 288
type input "$71.29"
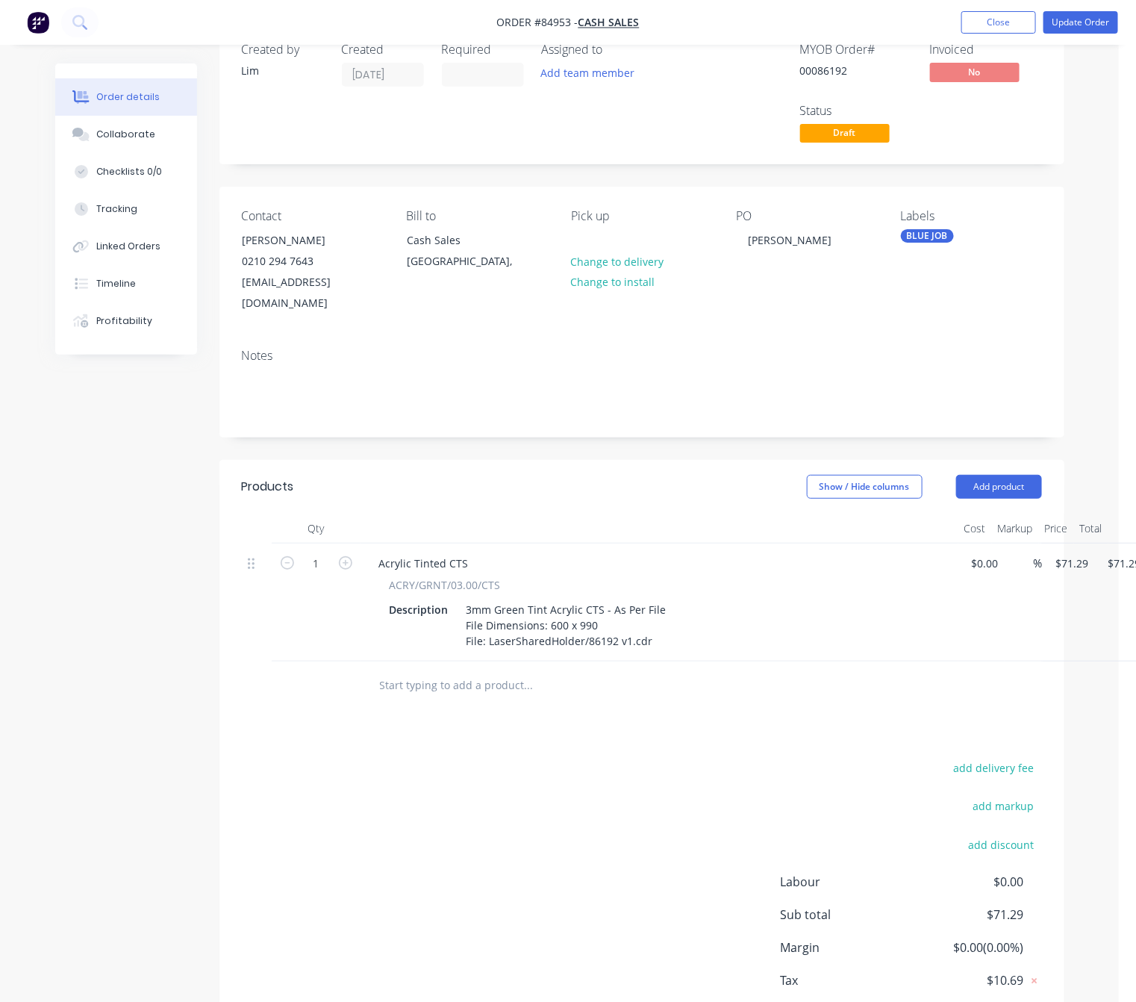
scroll to position [0, 0]
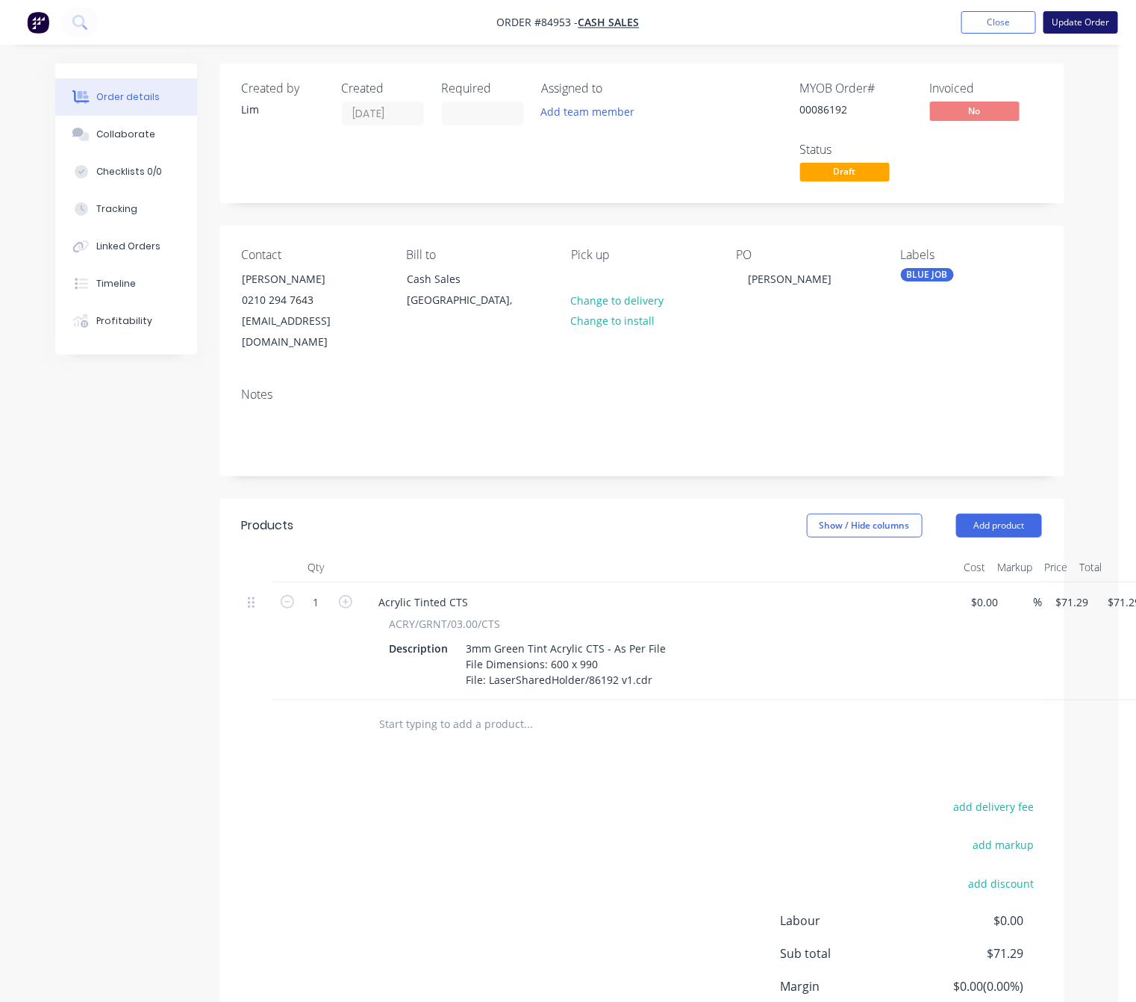
click at [1099, 22] on button "Update Order" at bounding box center [1080, 22] width 75 height 22
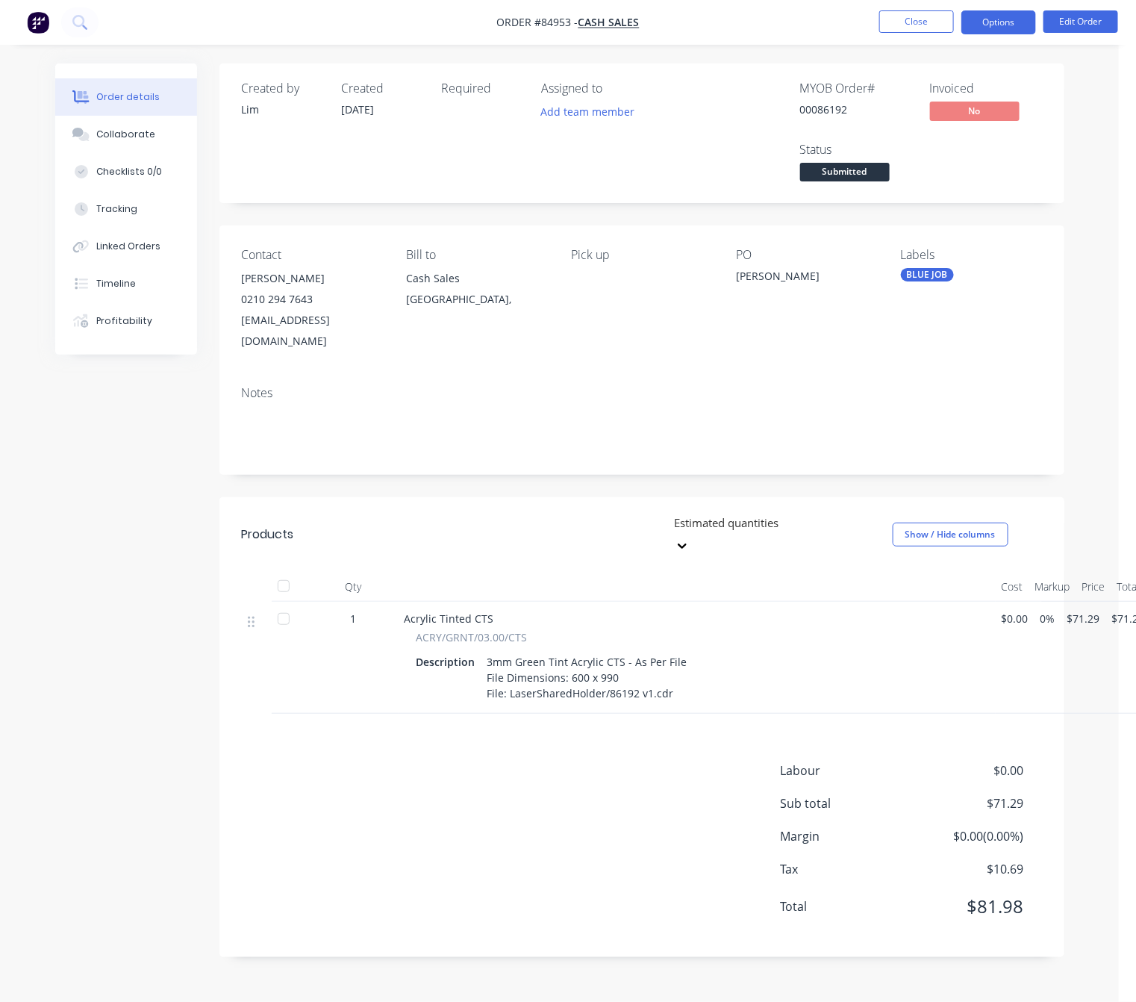
click at [1019, 18] on button "Options" at bounding box center [998, 22] width 75 height 24
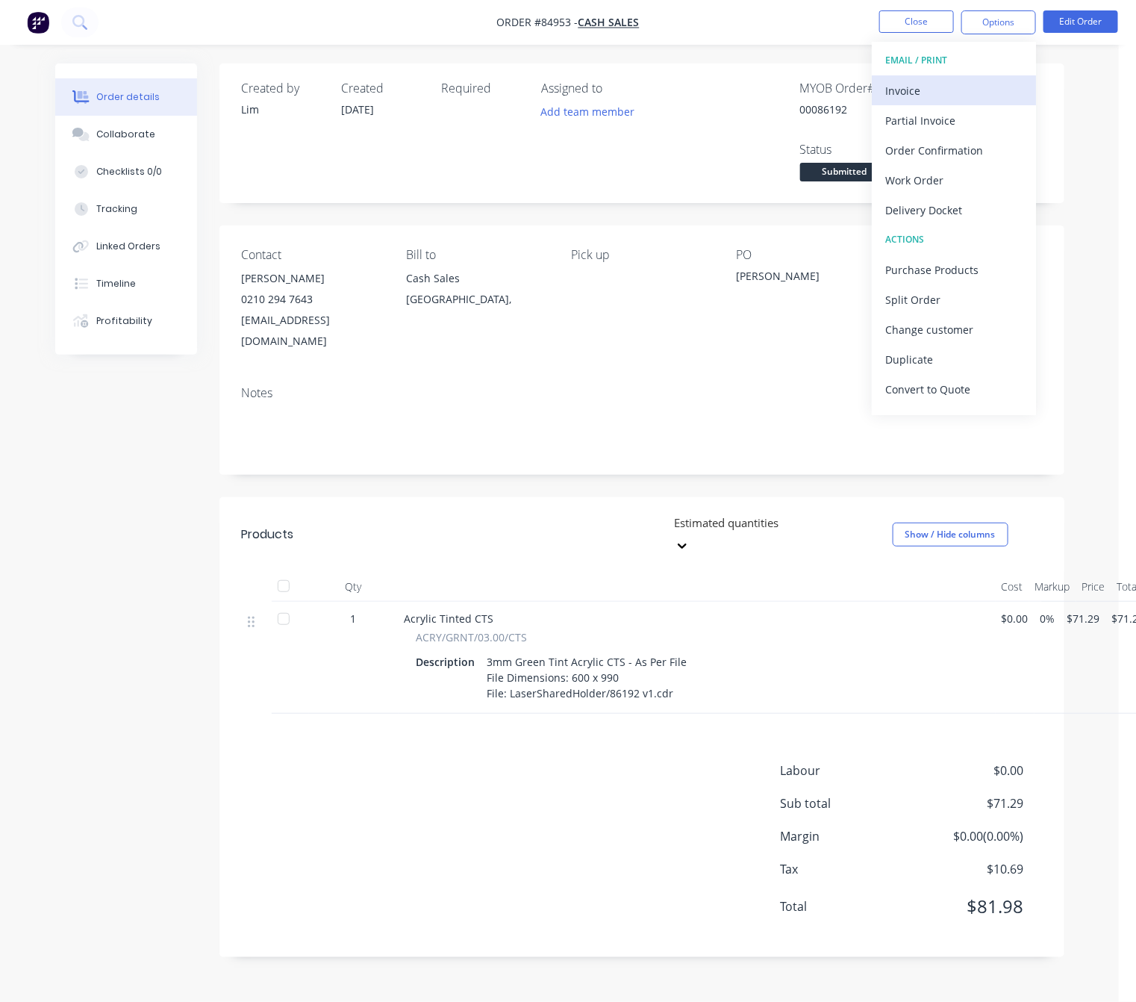
click at [961, 94] on div "Invoice" at bounding box center [953, 91] width 137 height 22
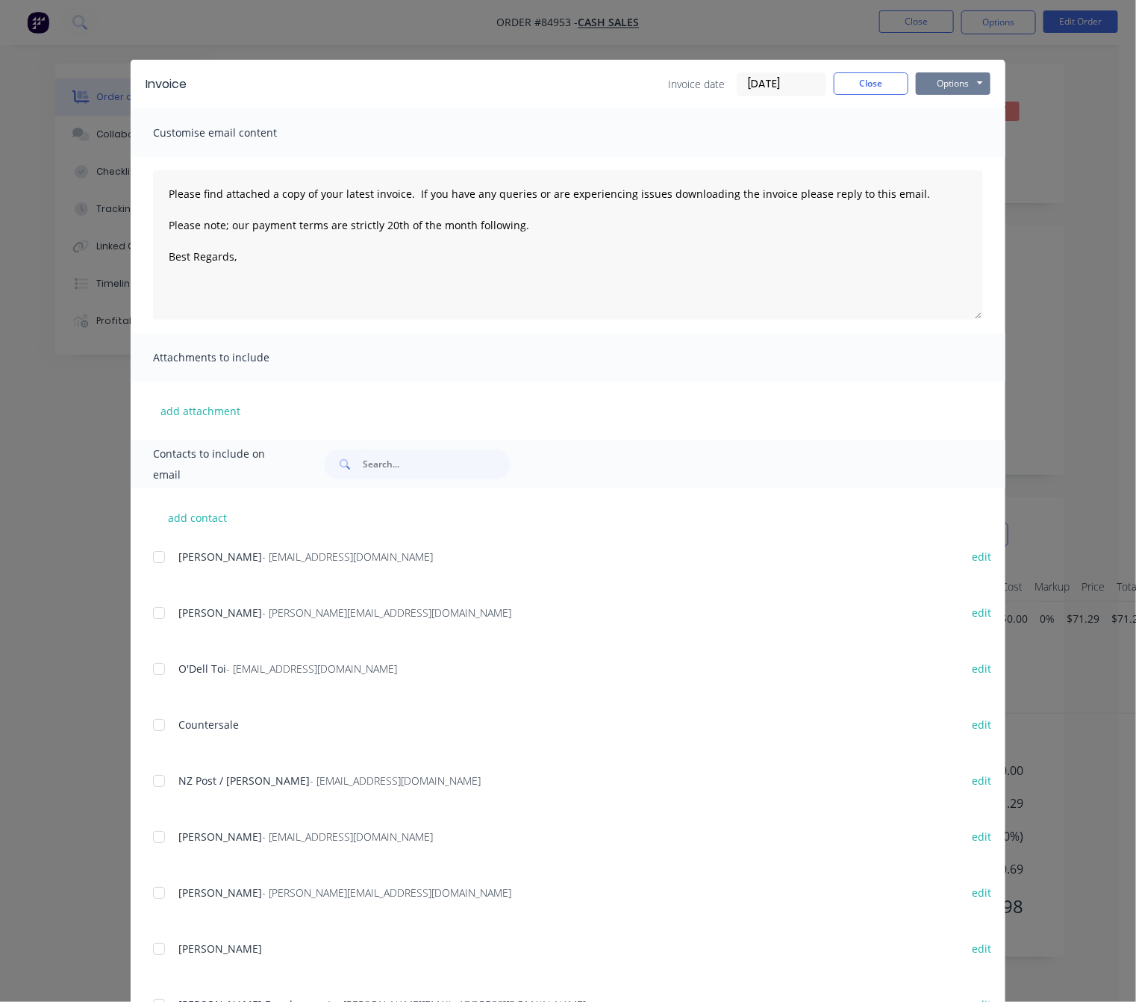
click at [959, 85] on button "Options" at bounding box center [953, 83] width 75 height 22
click at [965, 104] on button "Preview" at bounding box center [964, 110] width 96 height 25
click at [872, 86] on button "Close" at bounding box center [871, 83] width 75 height 22
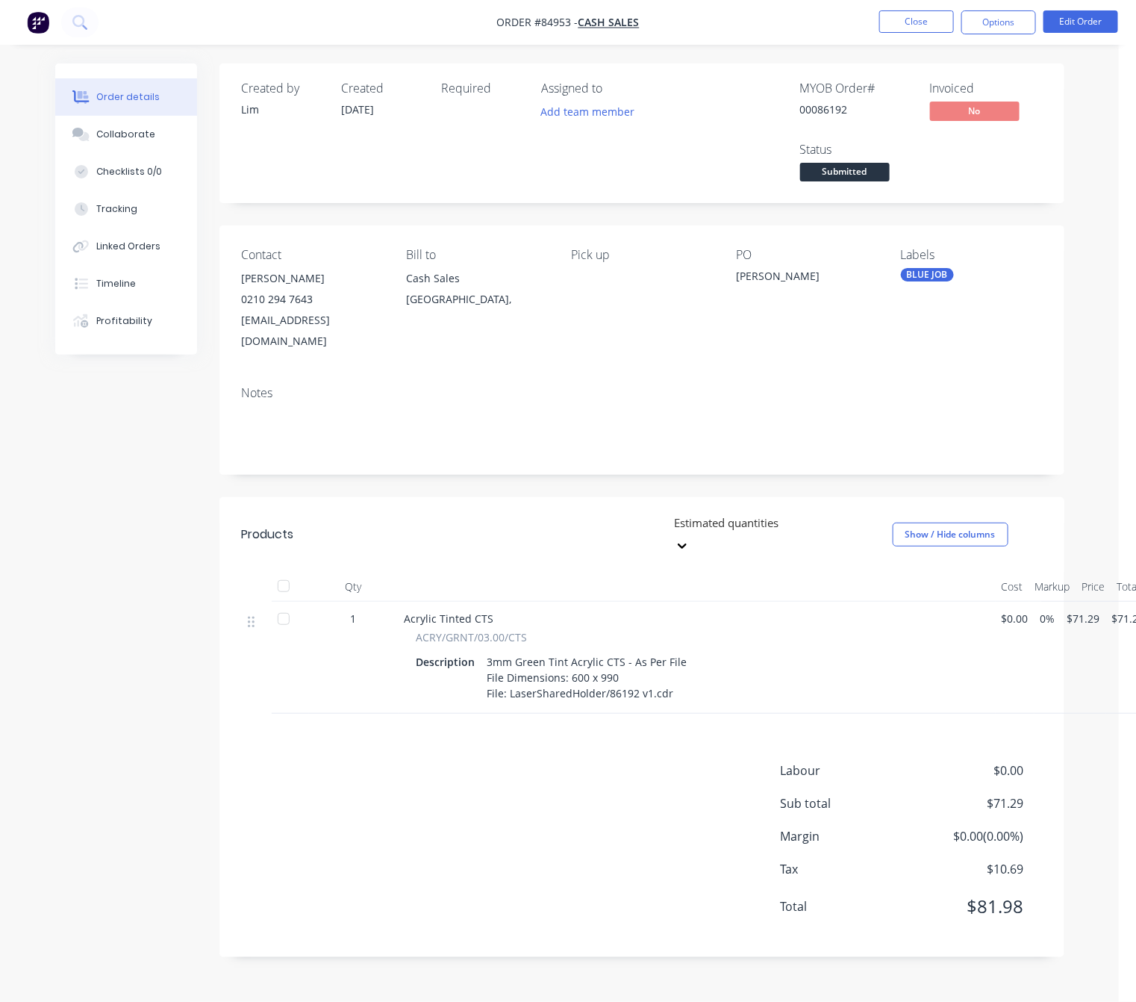
click at [992, 7] on nav "Order #84953 - Cash Sales Close Options Edit Order" at bounding box center [568, 22] width 1136 height 45
click at [1005, 25] on button "Options" at bounding box center [998, 22] width 75 height 24
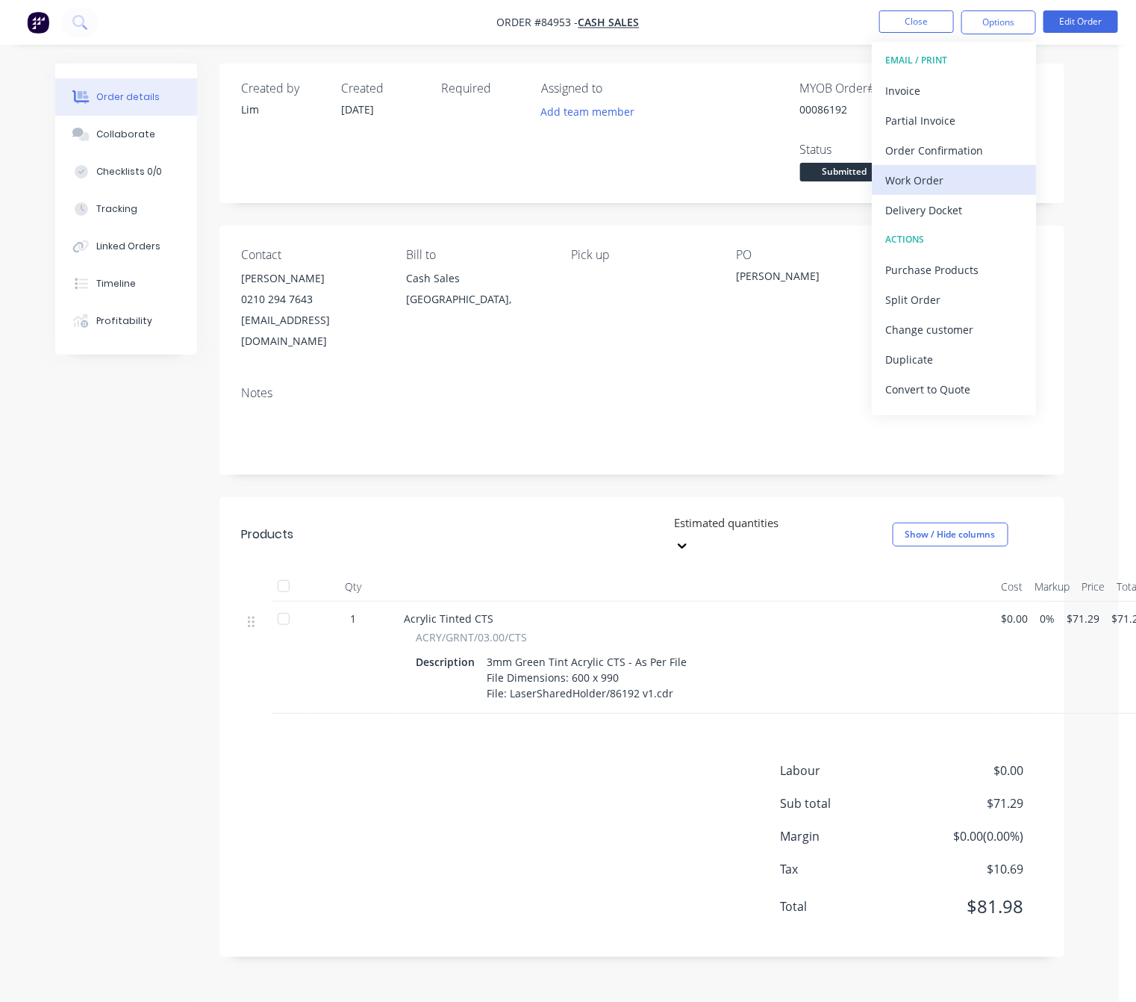
click at [937, 181] on div "Work Order" at bounding box center [953, 180] width 137 height 22
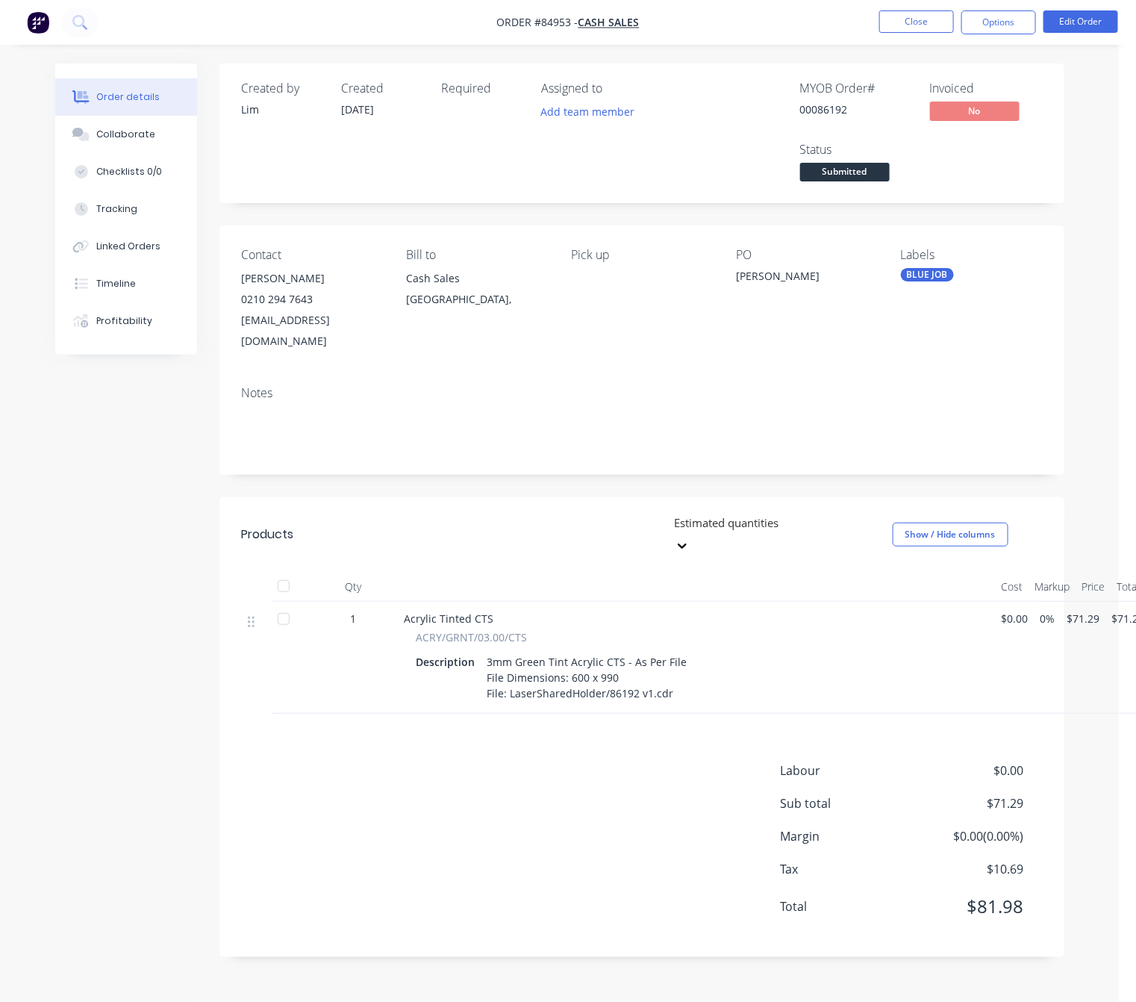
click at [764, 81] on div "MYOB Order # 00086192 Invoiced No Status Submitted" at bounding box center [866, 133] width 351 height 104
click at [981, 18] on button "Options" at bounding box center [998, 22] width 75 height 24
click at [952, 148] on div "Without pricing" at bounding box center [953, 151] width 137 height 22
drag, startPoint x: 760, startPoint y: 370, endPoint x: 819, endPoint y: 260, distance: 124.9
click at [760, 386] on div "Notes" at bounding box center [642, 393] width 800 height 14
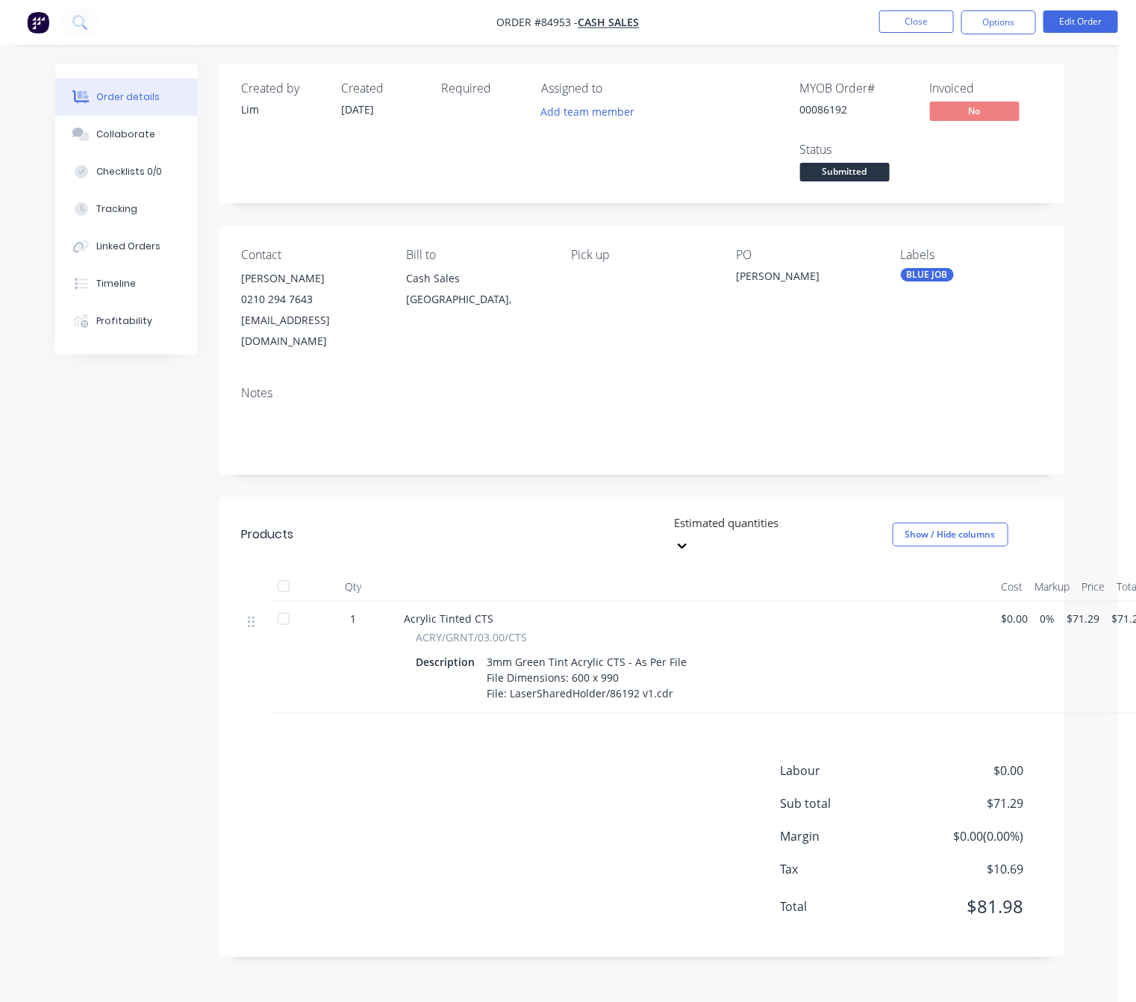
click at [851, 178] on span "Submitted" at bounding box center [845, 172] width 90 height 19
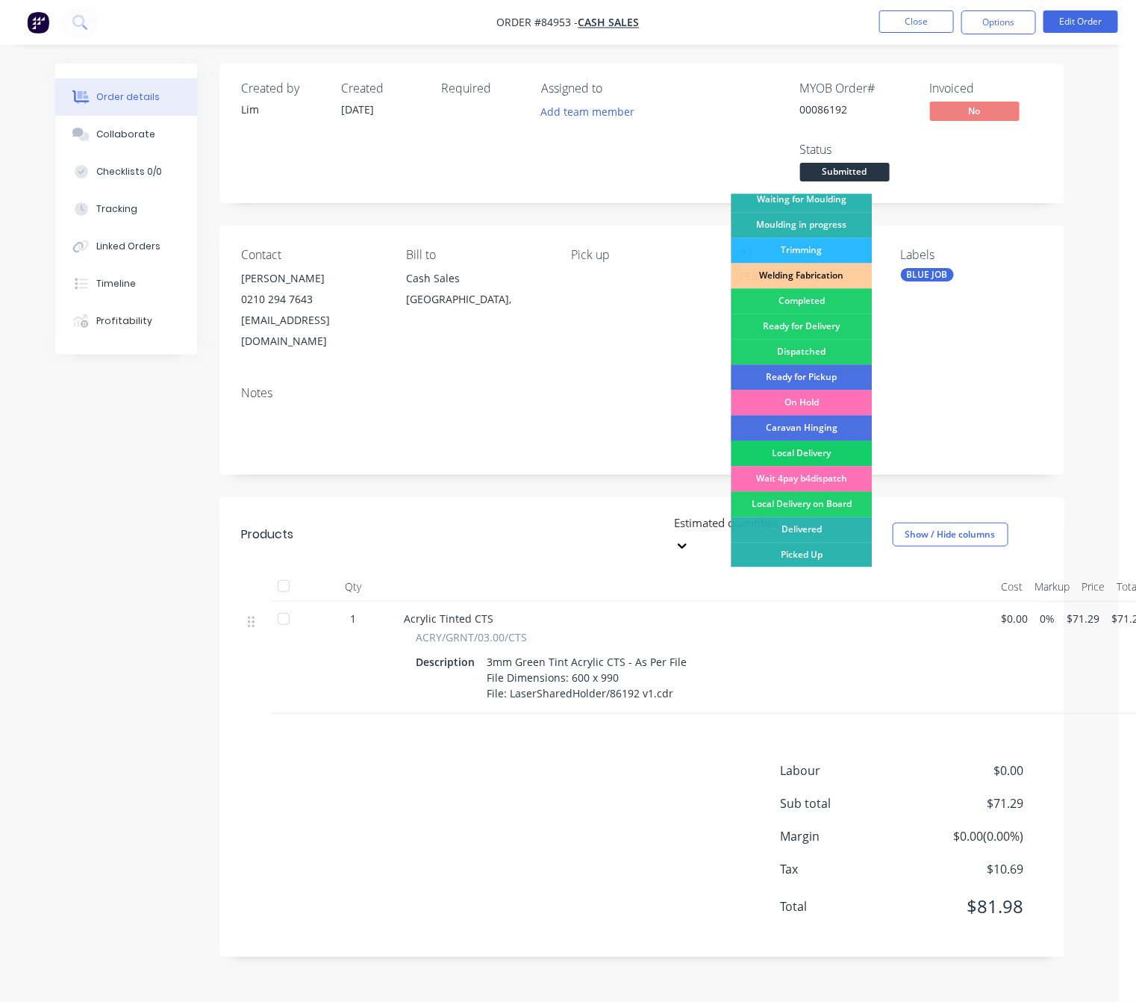
scroll to position [16, 0]
click at [828, 390] on div "On Hold" at bounding box center [801, 402] width 141 height 25
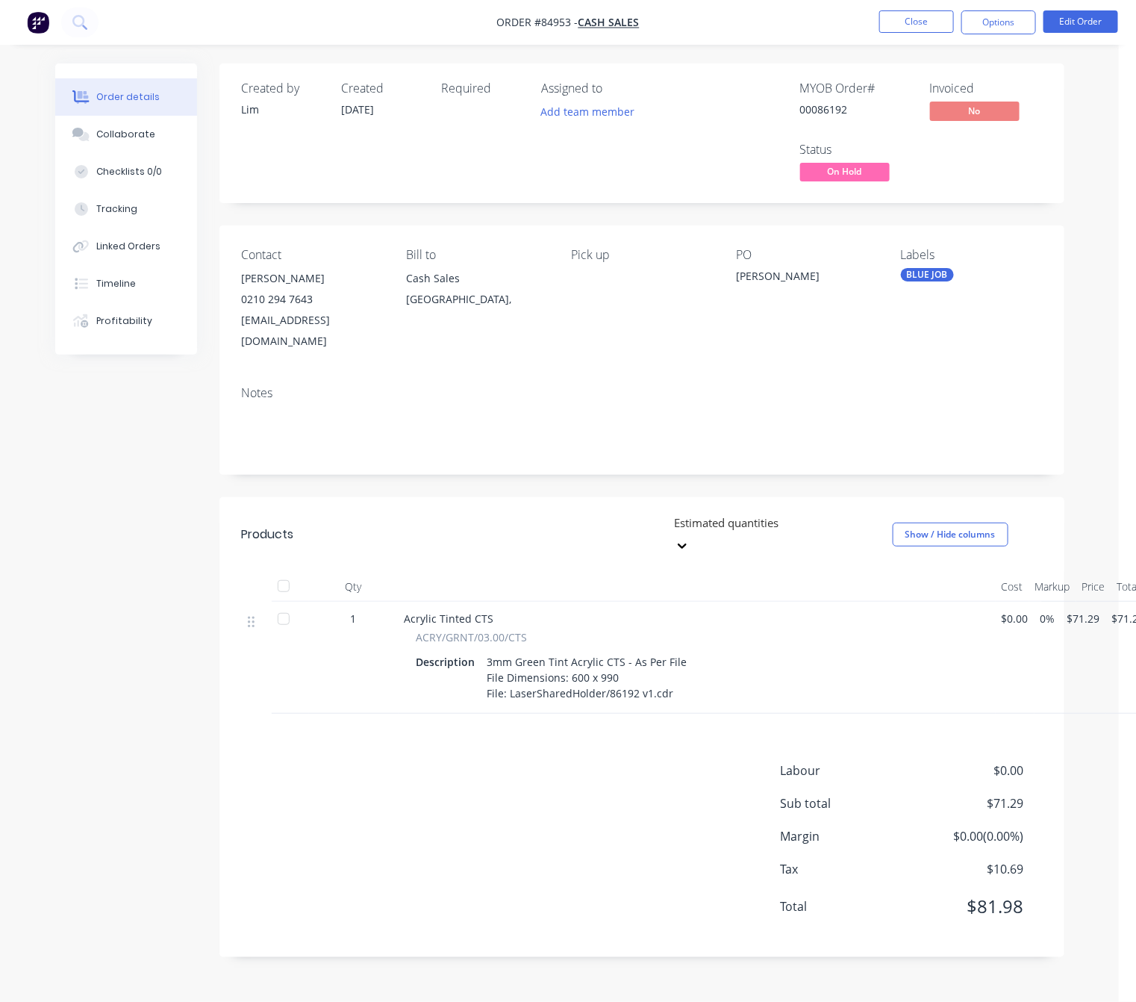
click at [128, 489] on div "Created by [PERSON_NAME] Created [DATE] Required Assigned to Add team member MY…" at bounding box center [559, 521] width 1009 height 916
click at [946, 28] on button "Close" at bounding box center [916, 21] width 75 height 22
